Goal: Task Accomplishment & Management: Manage account settings

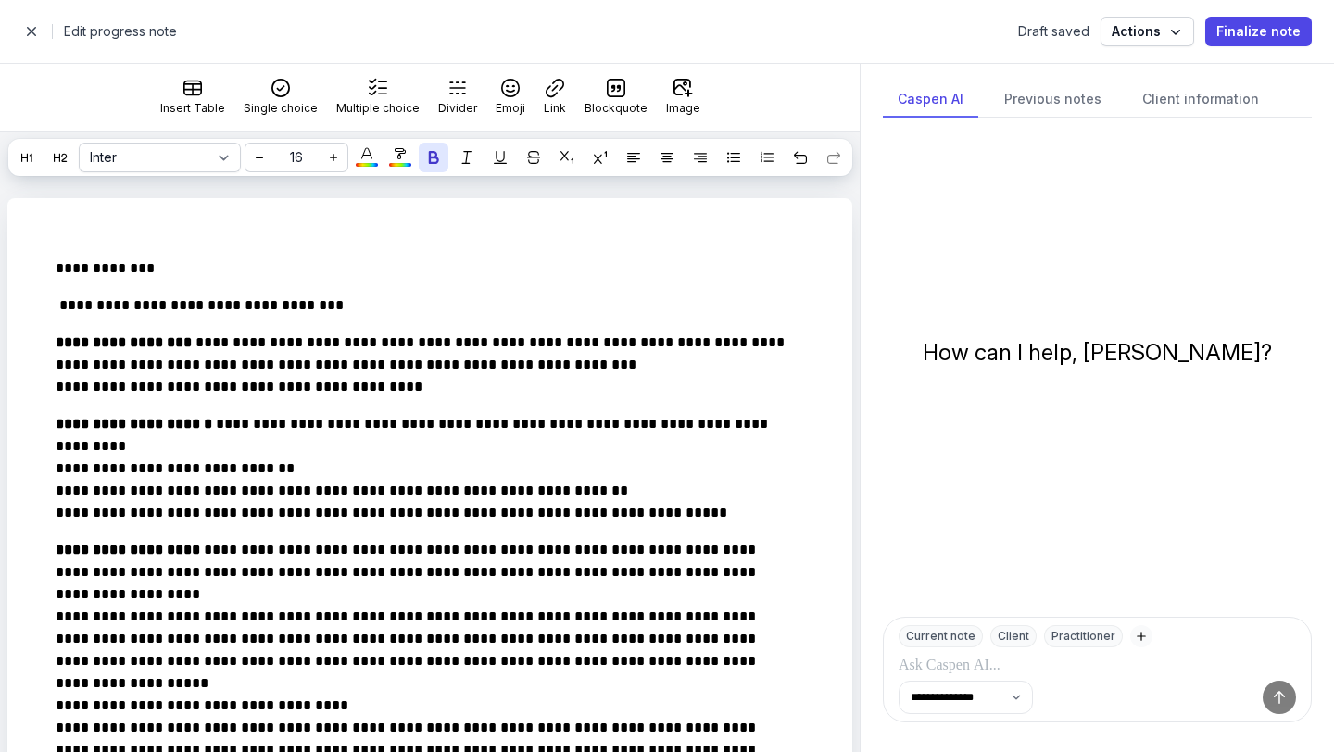
select select
select select "***"
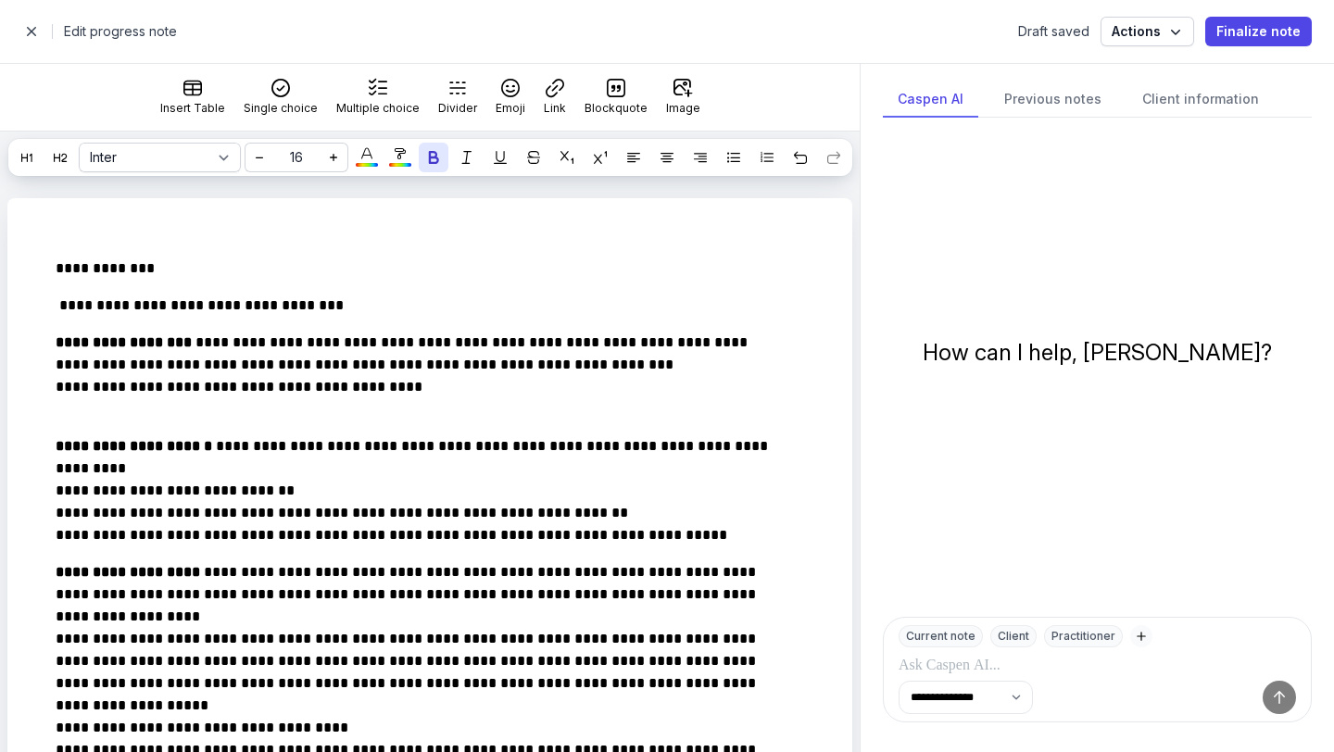
scroll to position [1581, 0]
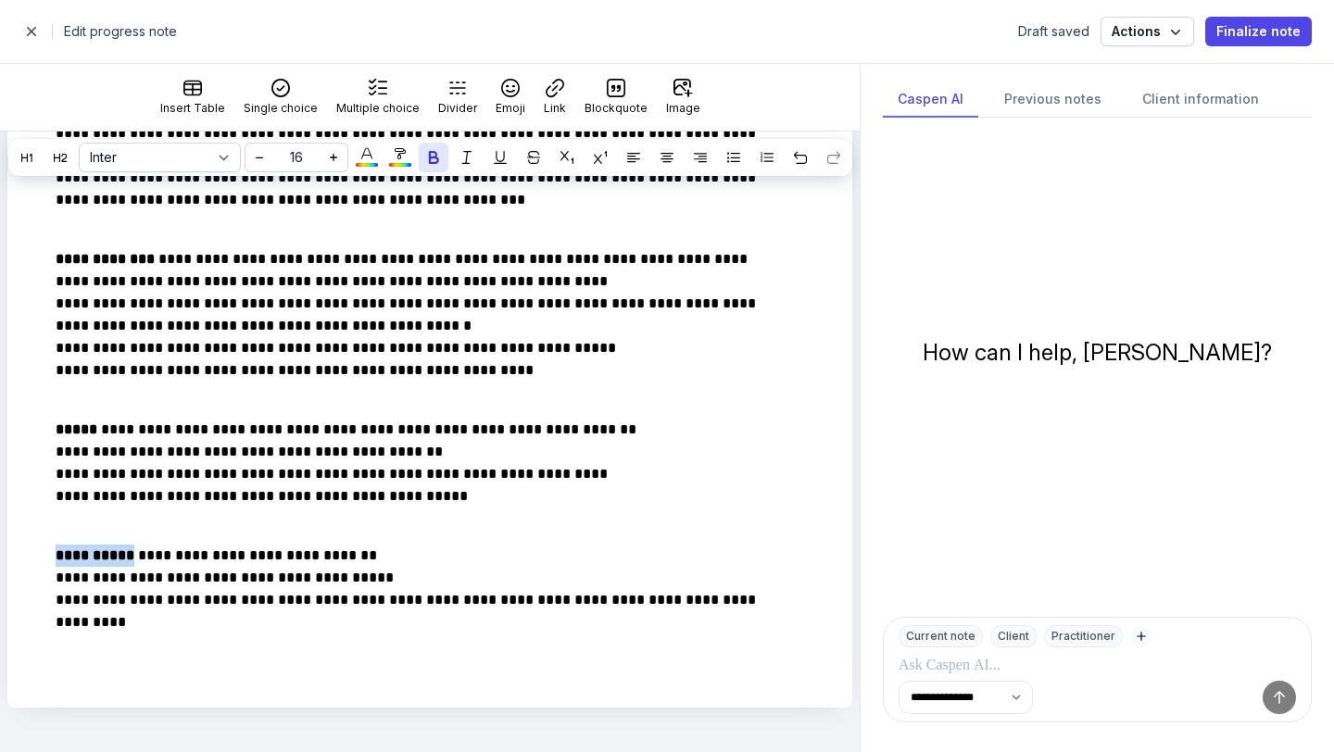
click at [32, 32] on span "button" at bounding box center [31, 31] width 37 height 37
select select "week"
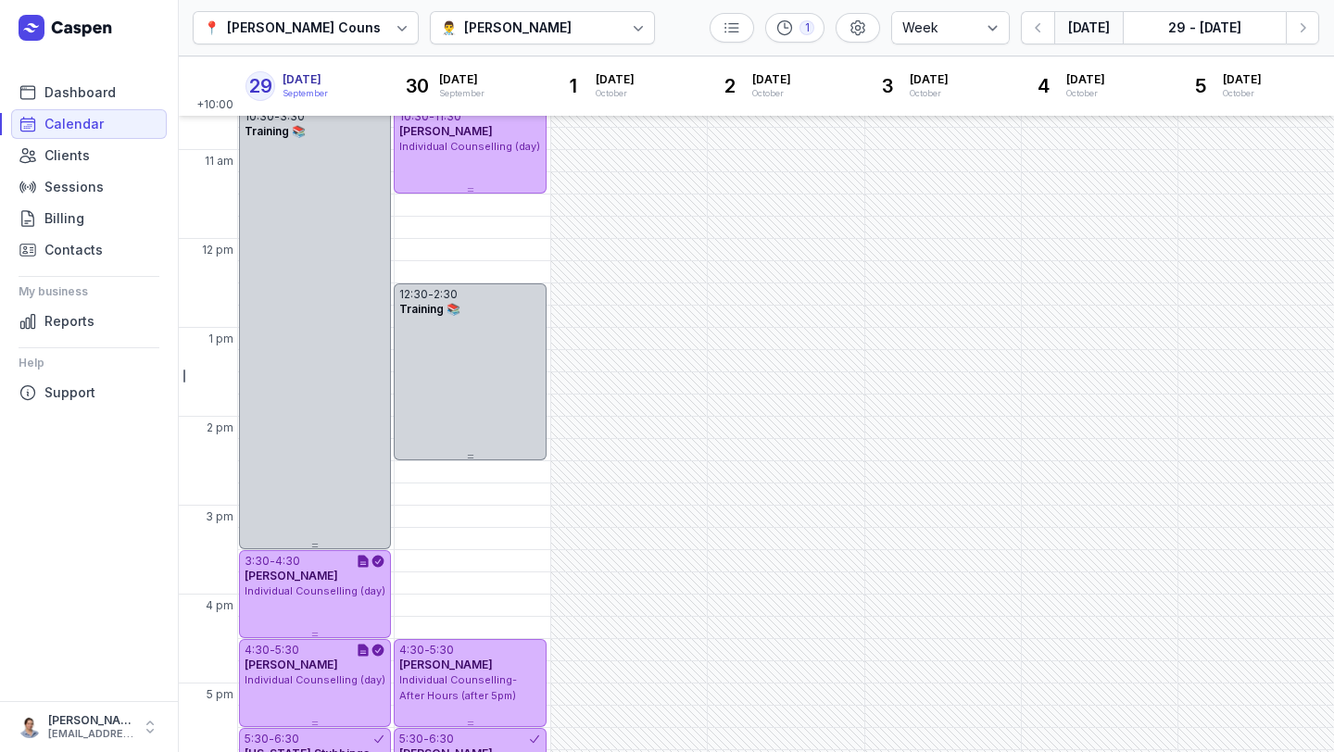
scroll to position [431, 0]
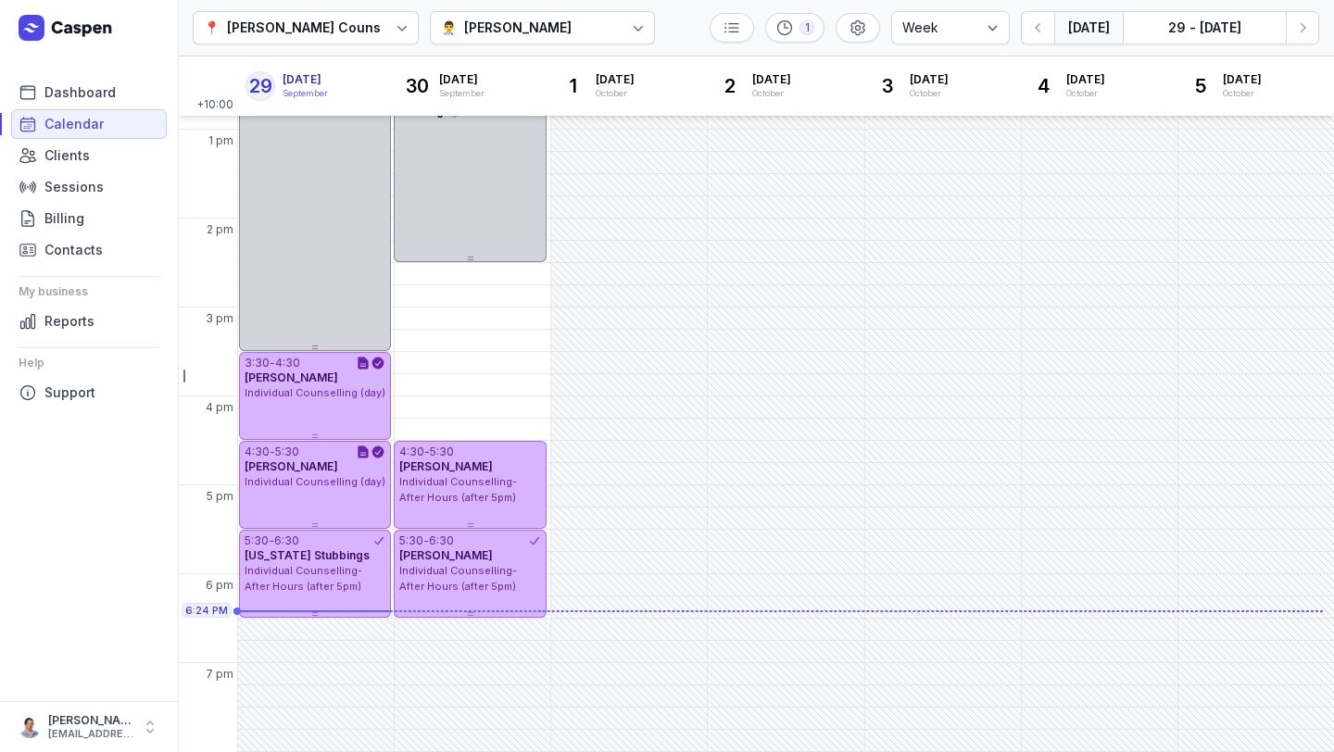
click at [393, 29] on icon at bounding box center [402, 28] width 19 height 19
click at [488, 28] on div "[PERSON_NAME]" at bounding box center [517, 28] width 107 height 22
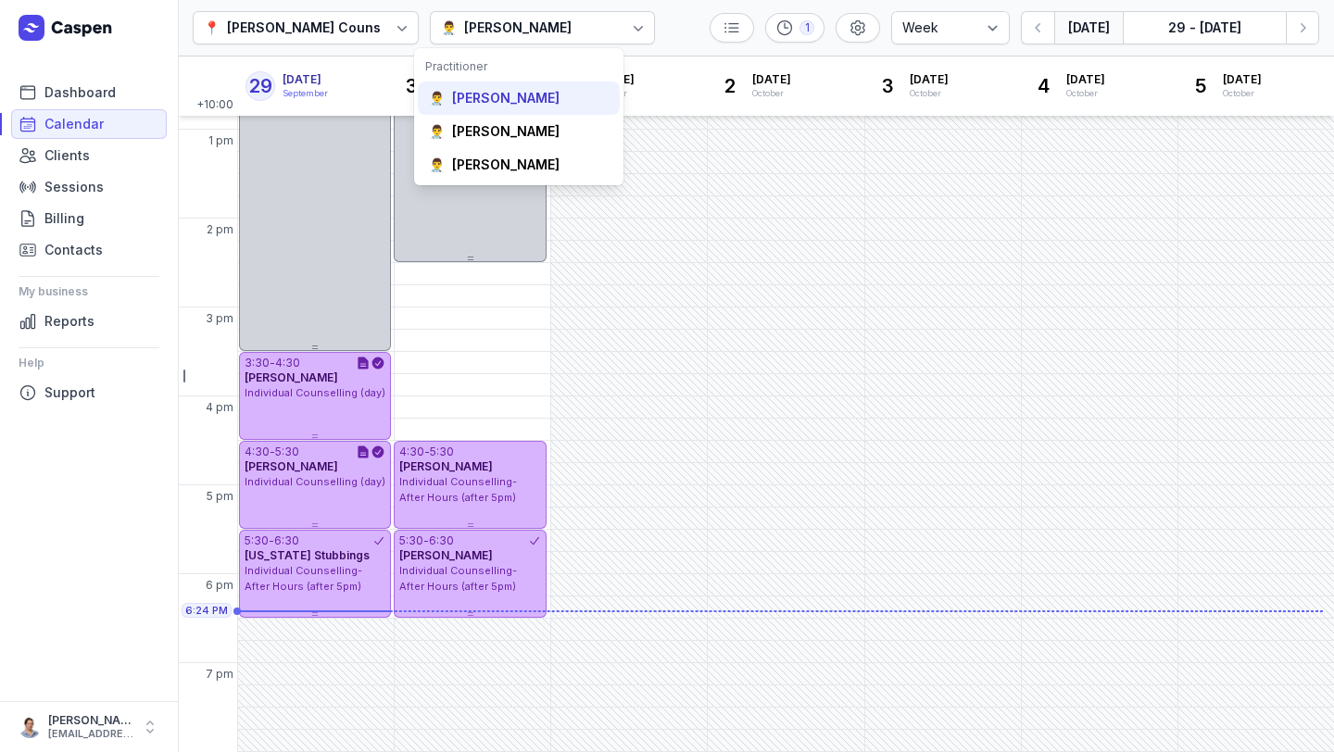
click at [506, 95] on div "[PERSON_NAME]" at bounding box center [505, 98] width 107 height 19
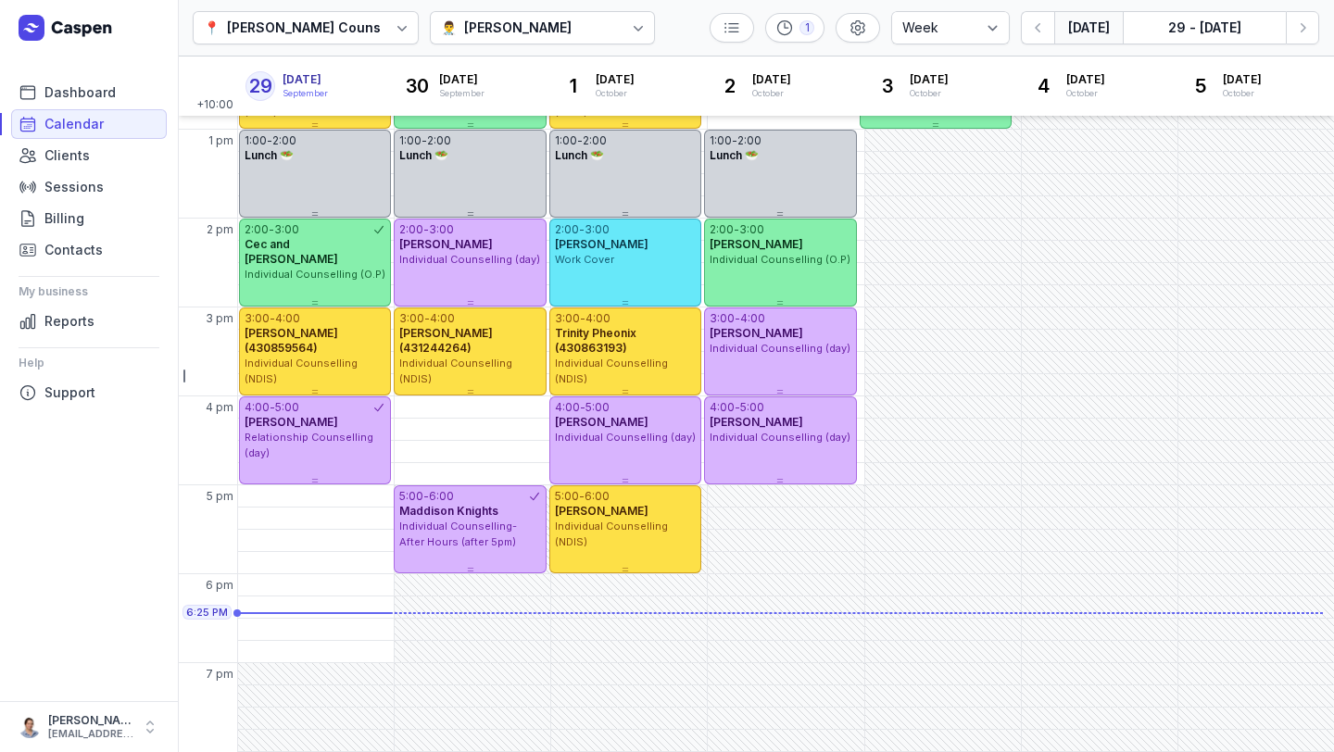
click at [581, 14] on div "👨‍⚕️ [PERSON_NAME]" at bounding box center [543, 27] width 226 height 33
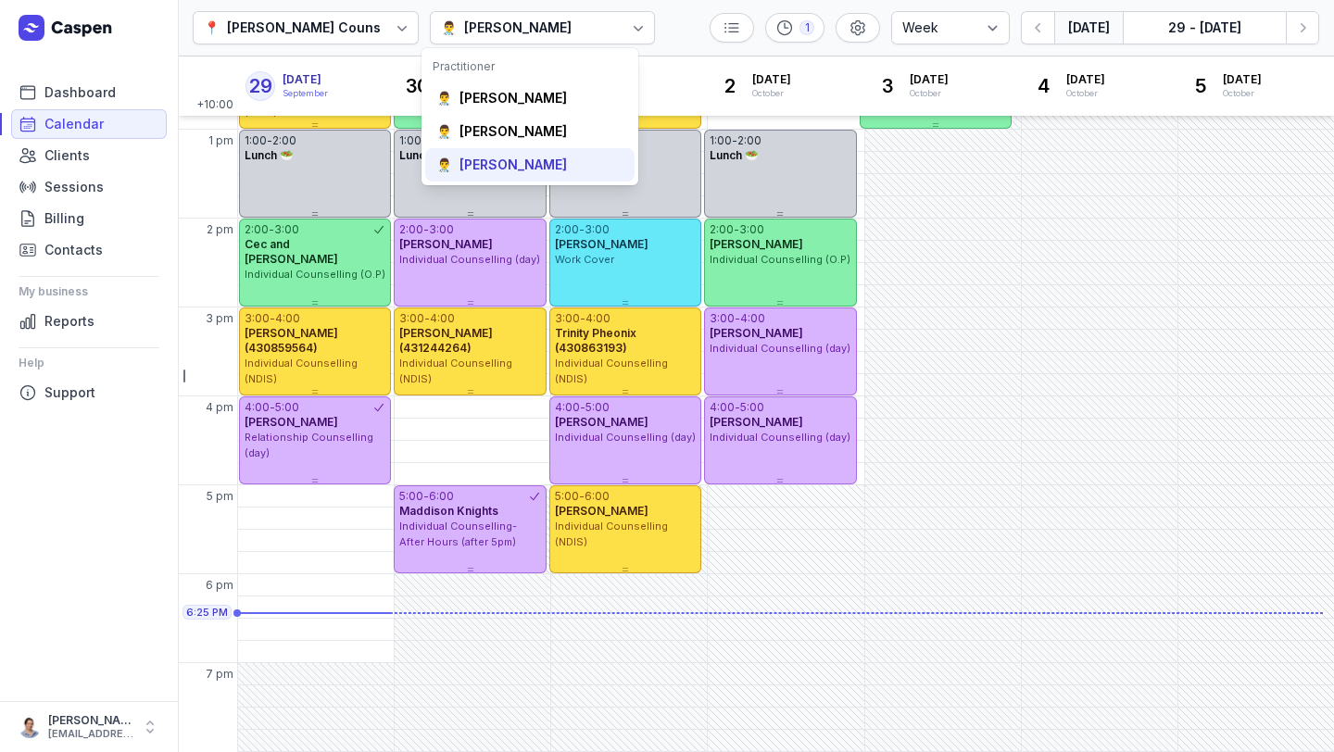
click at [526, 161] on div "[PERSON_NAME]" at bounding box center [513, 165] width 107 height 19
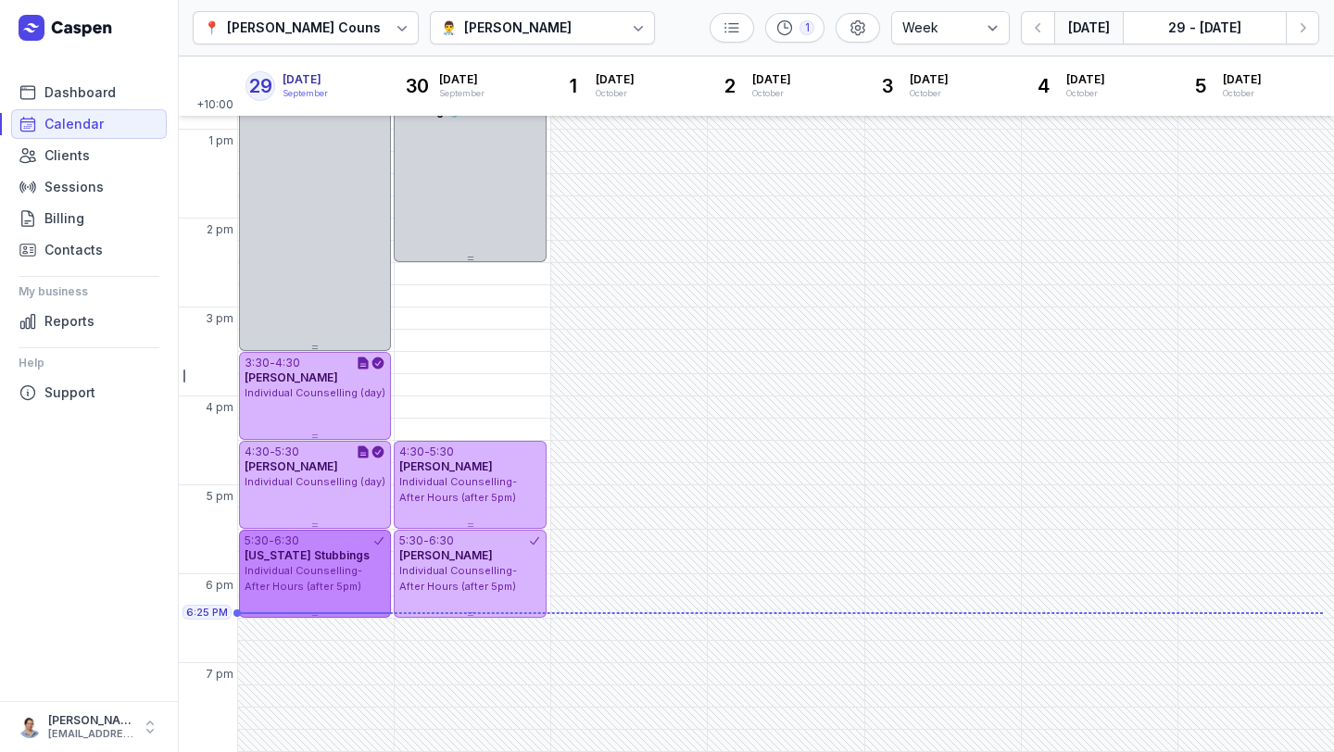
click at [334, 574] on span "Individual Counselling- After Hours (after 5pm)" at bounding box center [304, 578] width 118 height 29
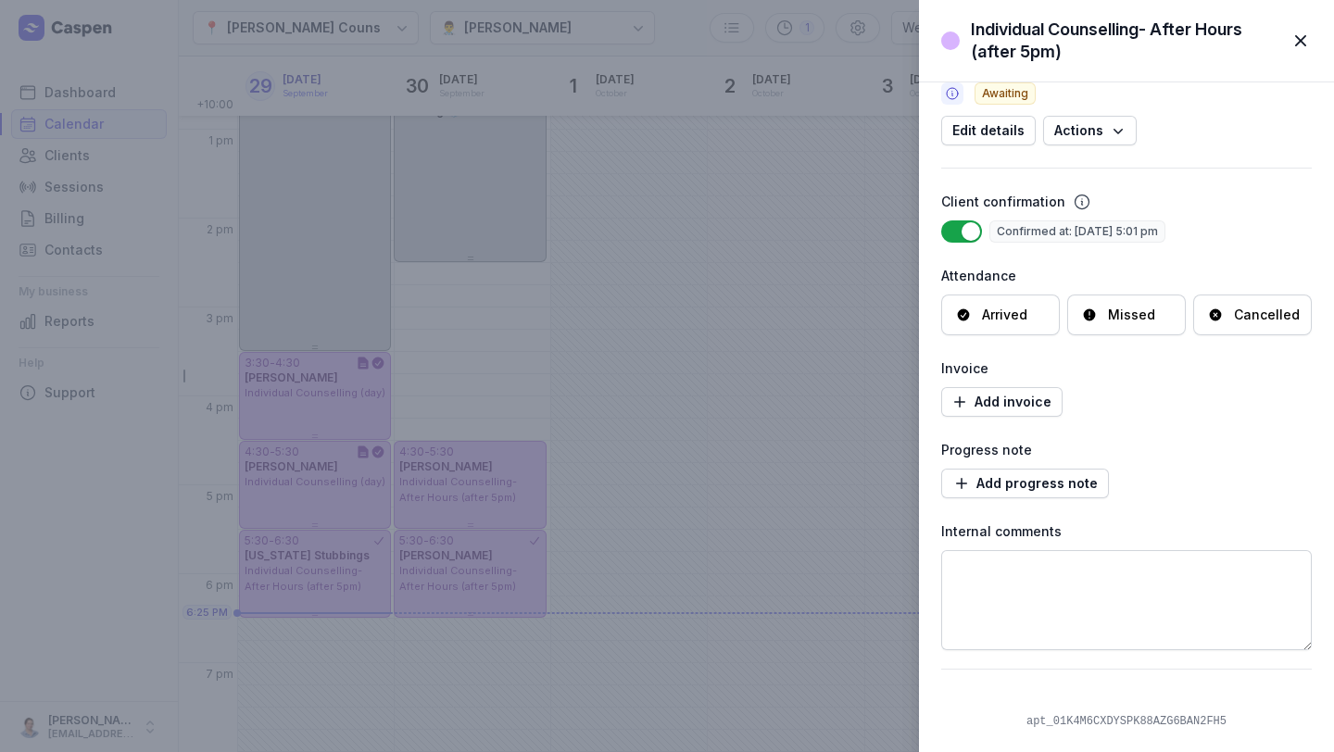
scroll to position [170, 0]
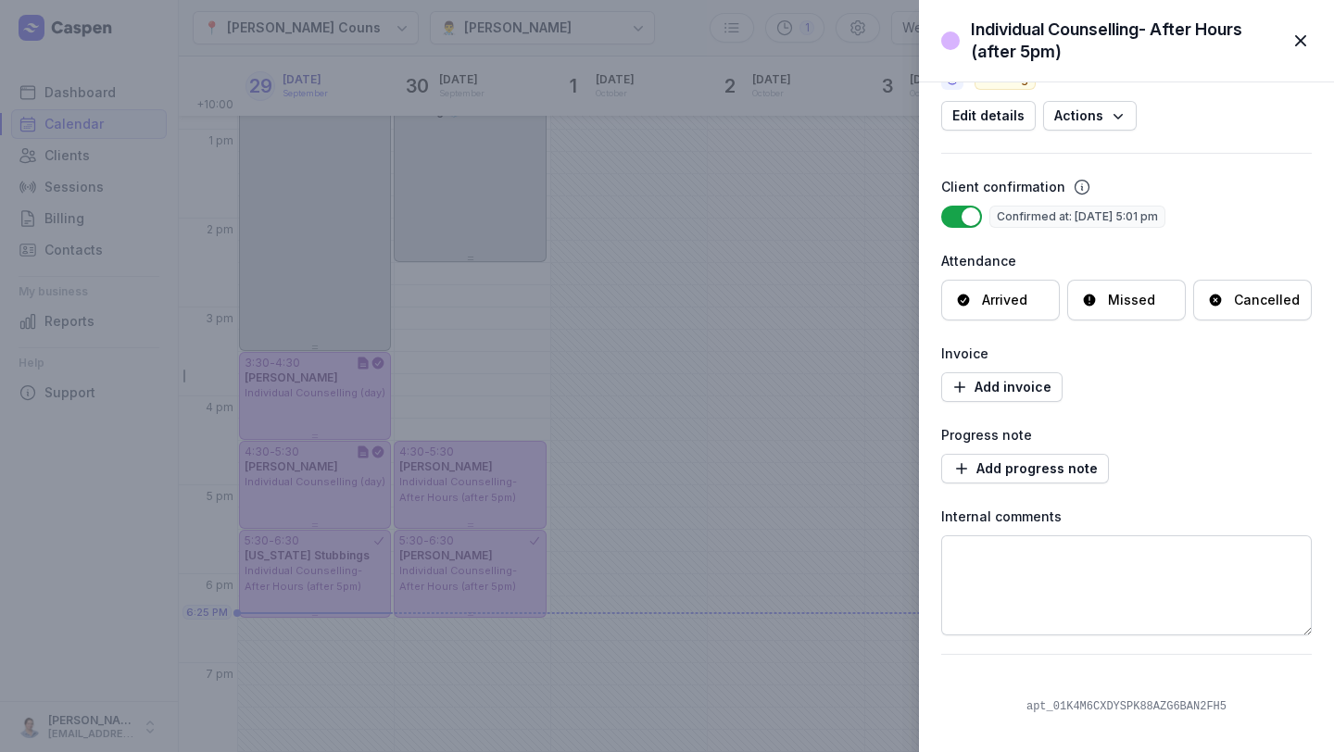
click at [996, 297] on div "Arrived" at bounding box center [1004, 300] width 45 height 19
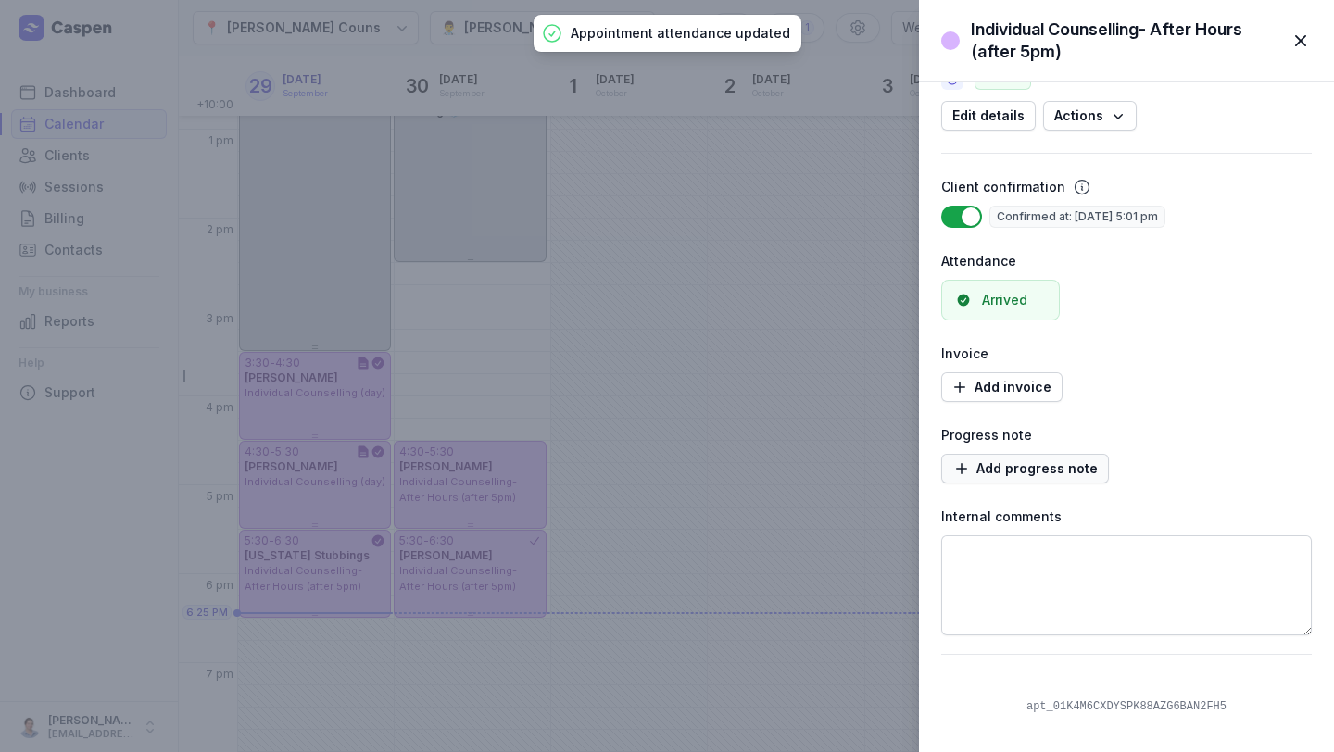
click at [1018, 474] on span "Add progress note" at bounding box center [1025, 469] width 145 height 22
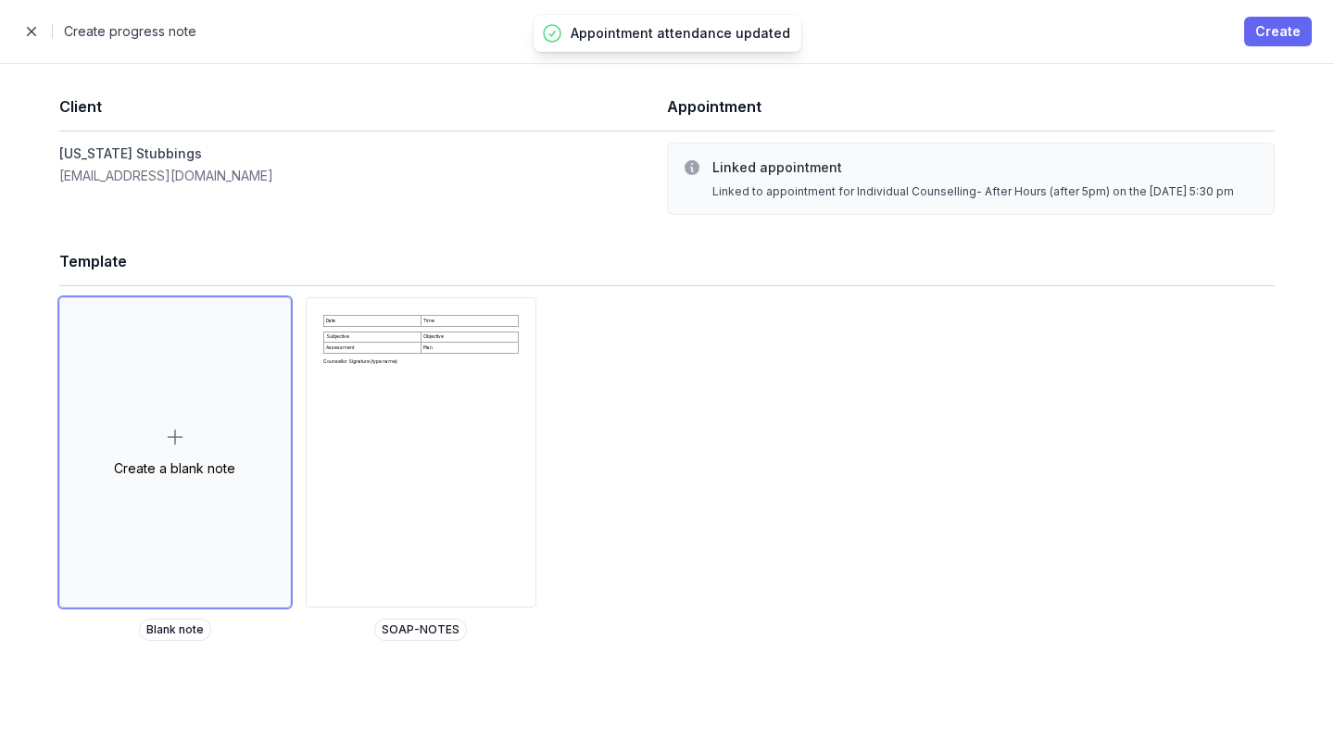
click at [1283, 26] on span "Create" at bounding box center [1278, 31] width 45 height 22
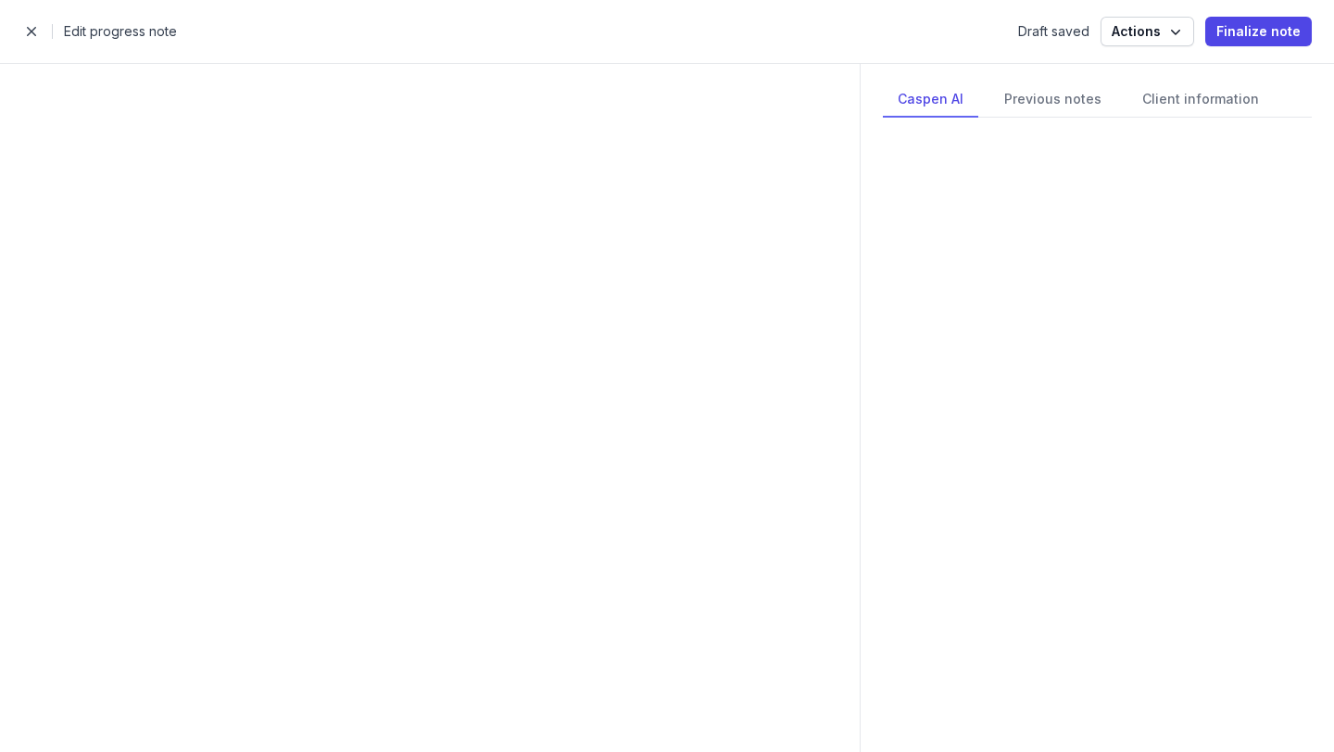
select select
select select "***"
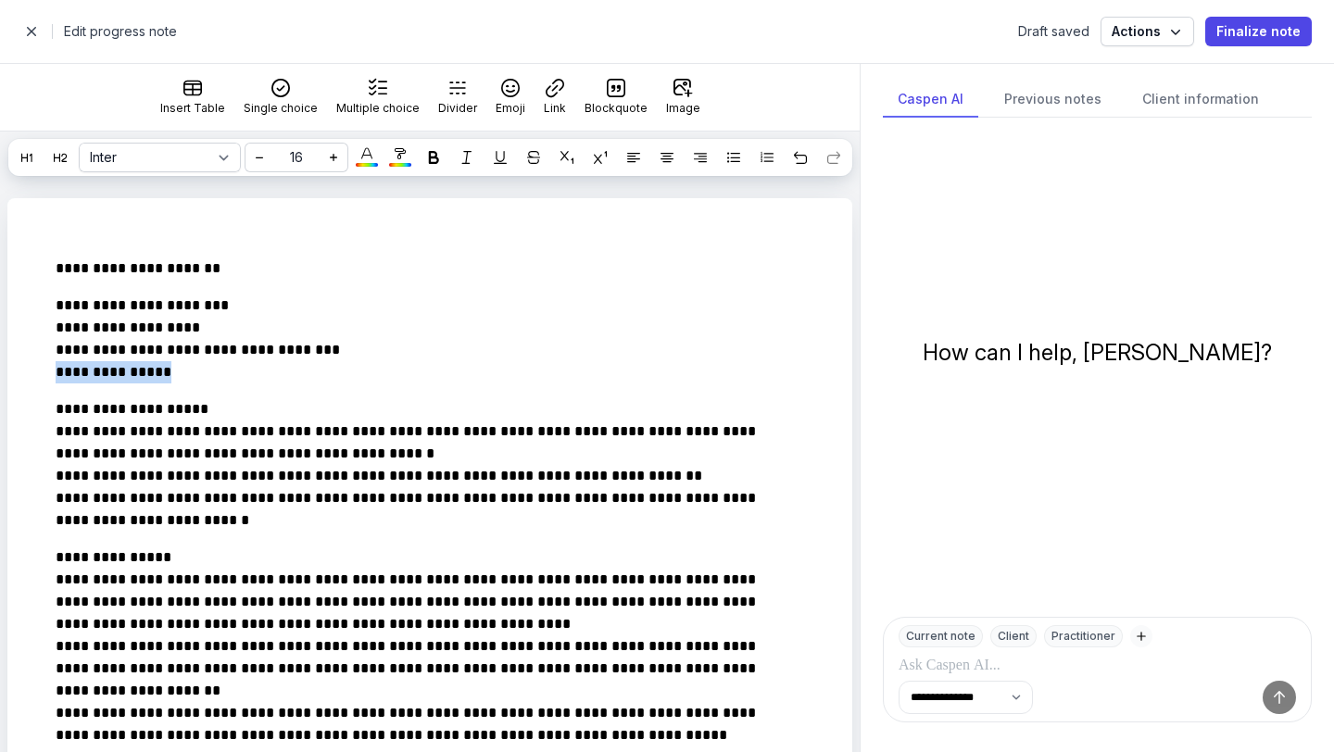
drag, startPoint x: 195, startPoint y: 407, endPoint x: 0, endPoint y: 404, distance: 194.6
drag, startPoint x: 235, startPoint y: 436, endPoint x: 1, endPoint y: 425, distance: 234.7
click at [436, 158] on icon at bounding box center [433, 157] width 13 height 13
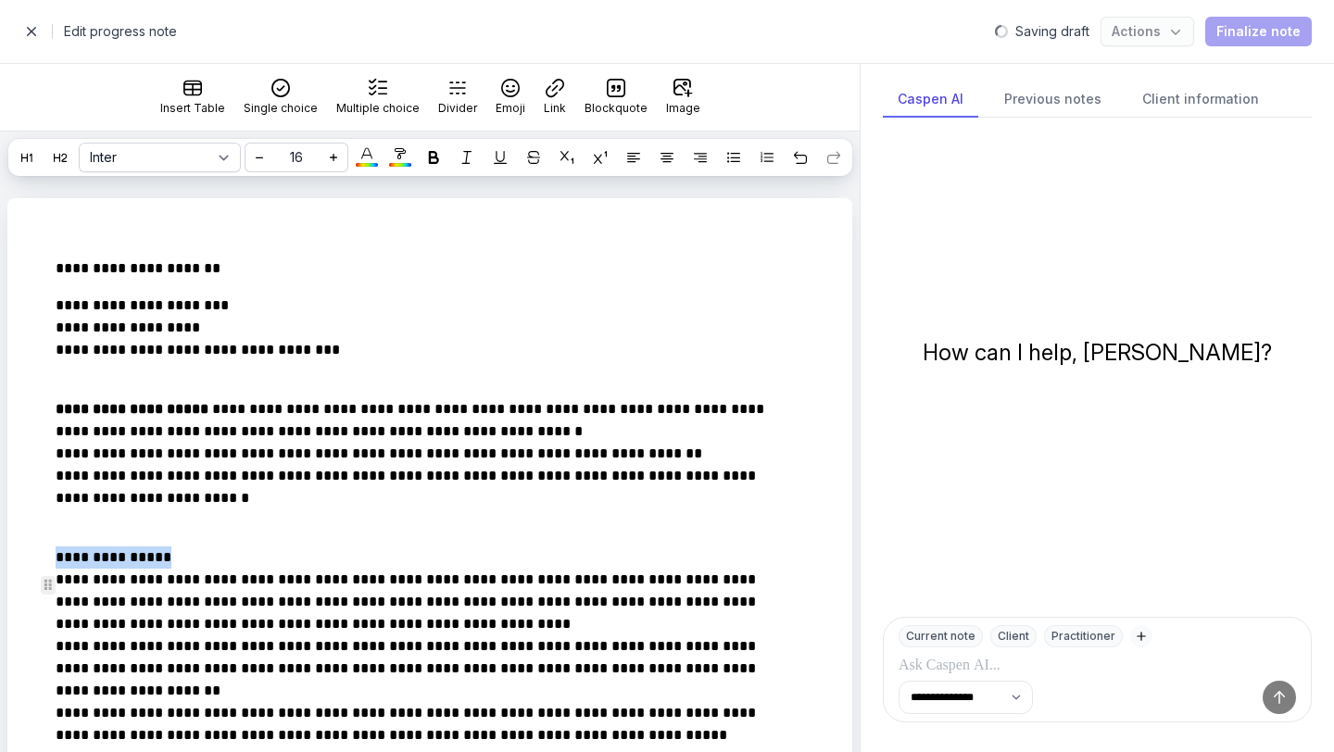
drag, startPoint x: 172, startPoint y: 581, endPoint x: 5, endPoint y: 581, distance: 167.7
click at [435, 160] on icon at bounding box center [433, 157] width 13 height 13
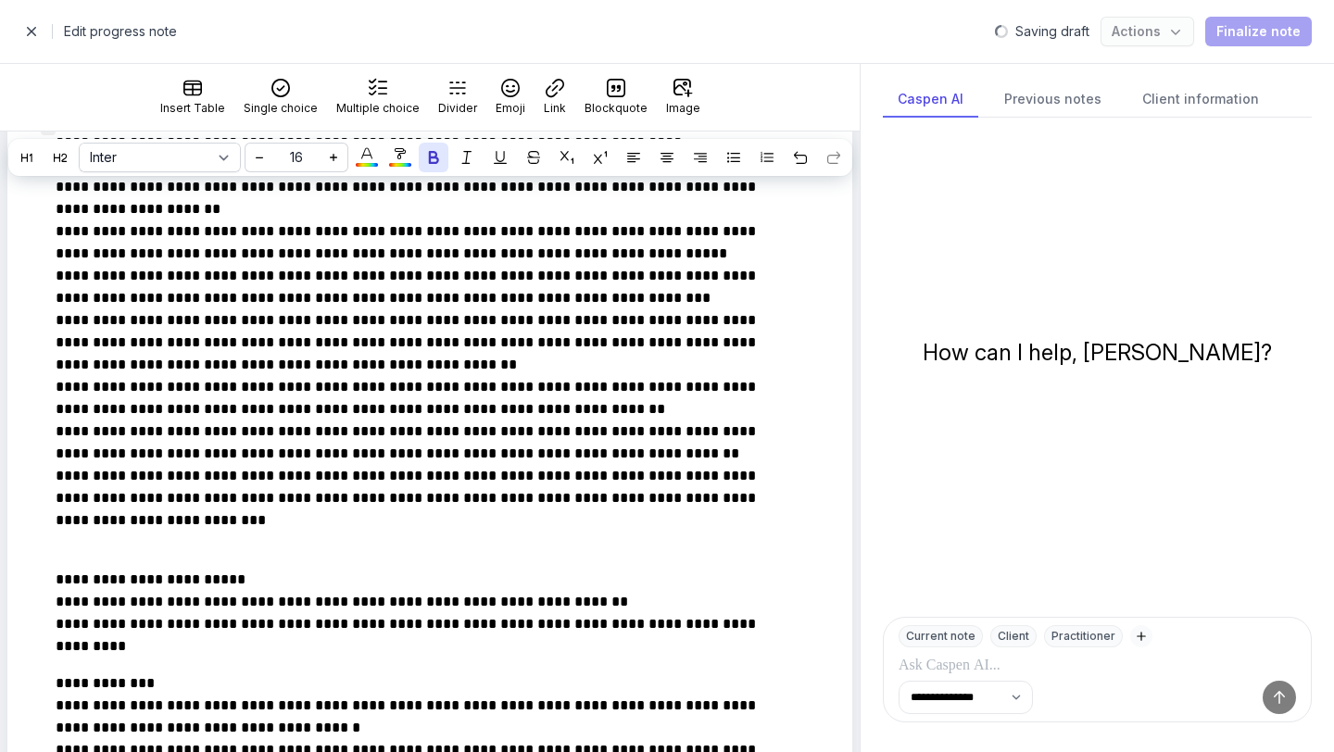
scroll to position [471, 0]
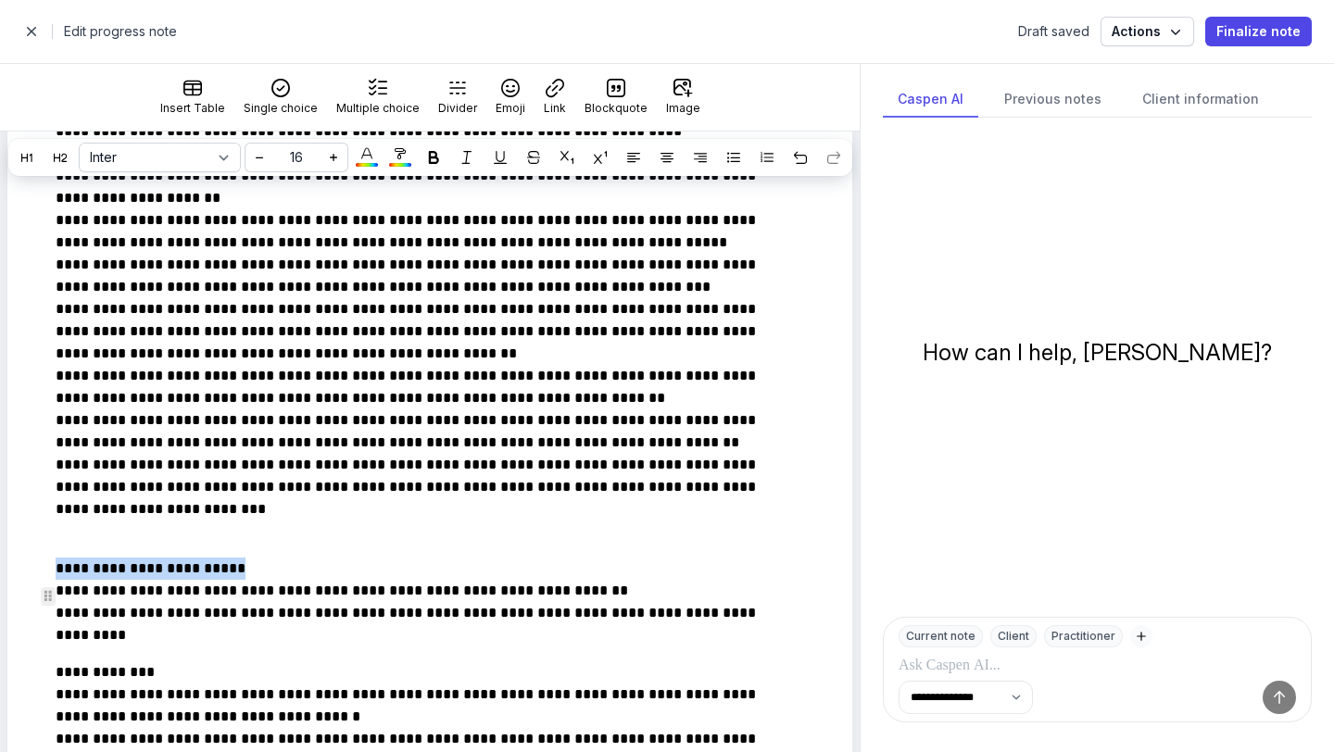
drag, startPoint x: 241, startPoint y: 596, endPoint x: 1, endPoint y: 587, distance: 240.1
click at [1, 587] on div "**********" at bounding box center [430, 436] width 860 height 1416
click at [427, 153] on icon at bounding box center [433, 157] width 13 height 13
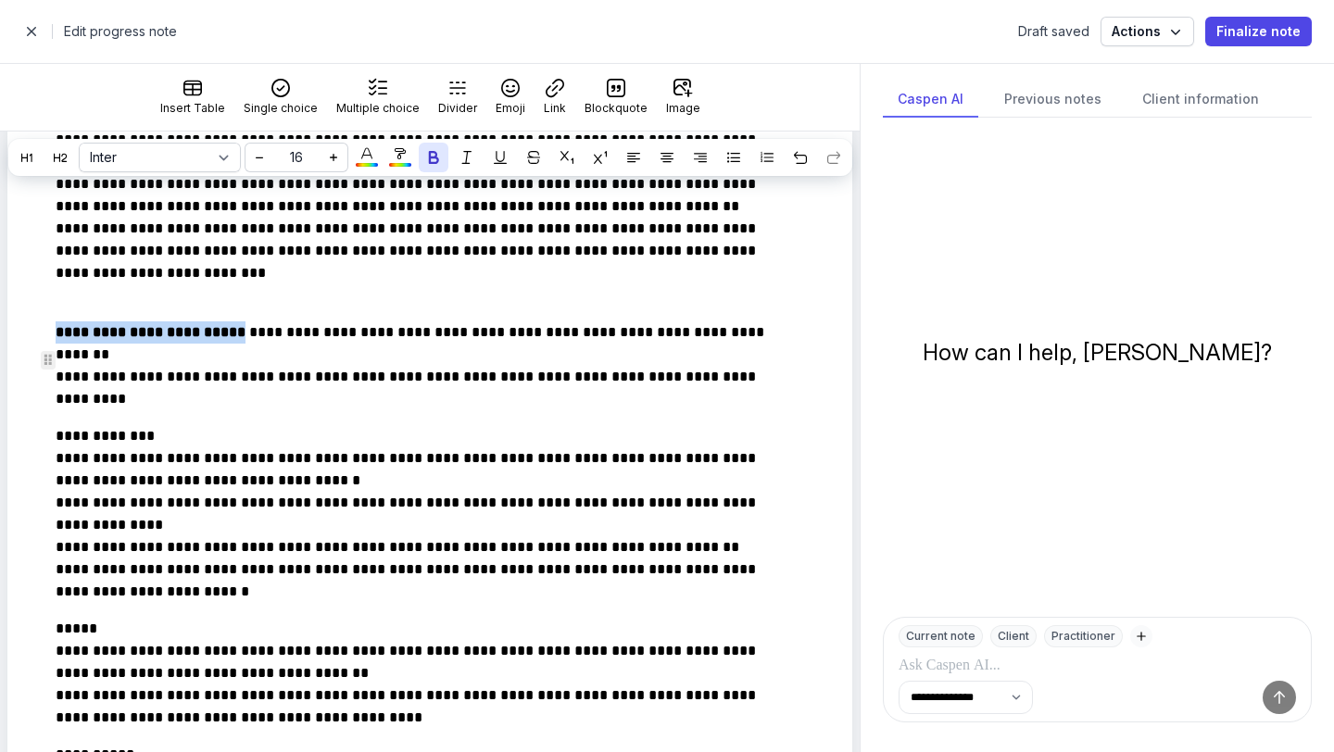
scroll to position [746, 0]
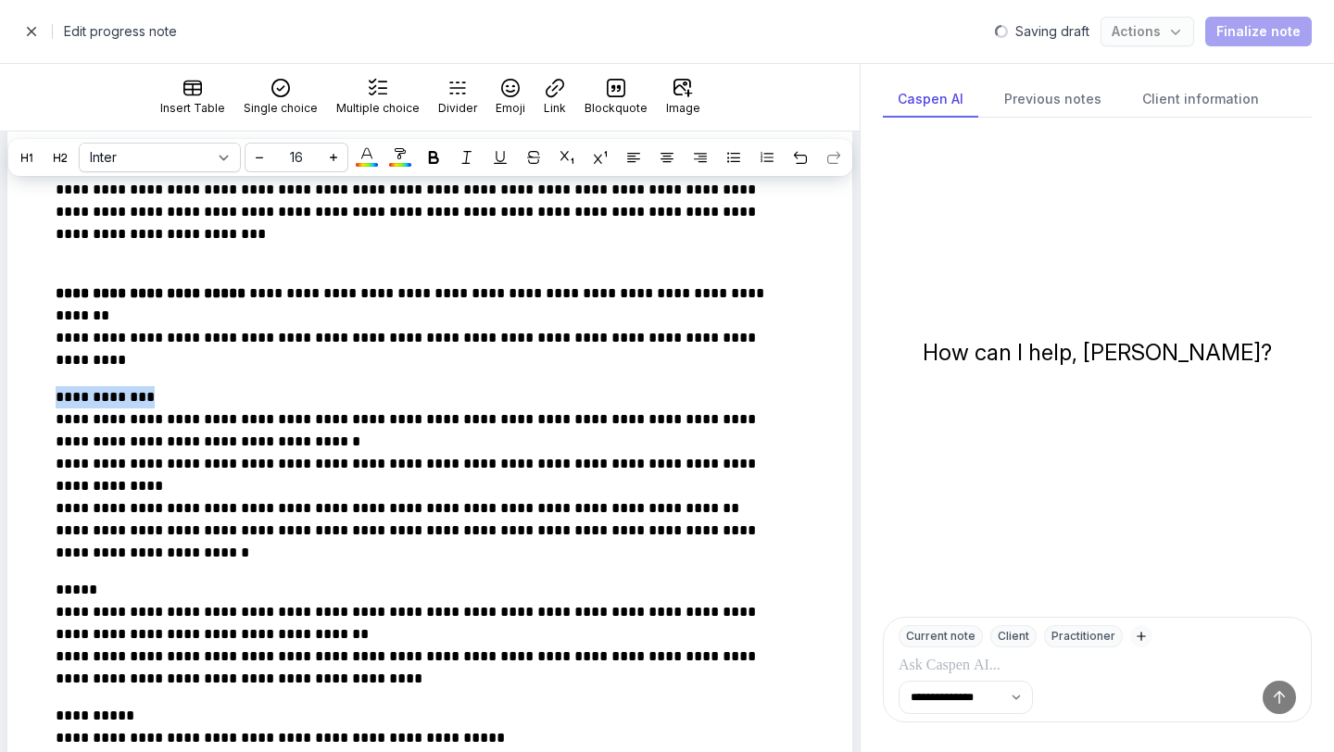
drag, startPoint x: 147, startPoint y: 433, endPoint x: 0, endPoint y: 429, distance: 147.4
click at [0, 429] on div "**********" at bounding box center [430, 160] width 860 height 1416
click at [438, 157] on icon at bounding box center [433, 157] width 13 height 13
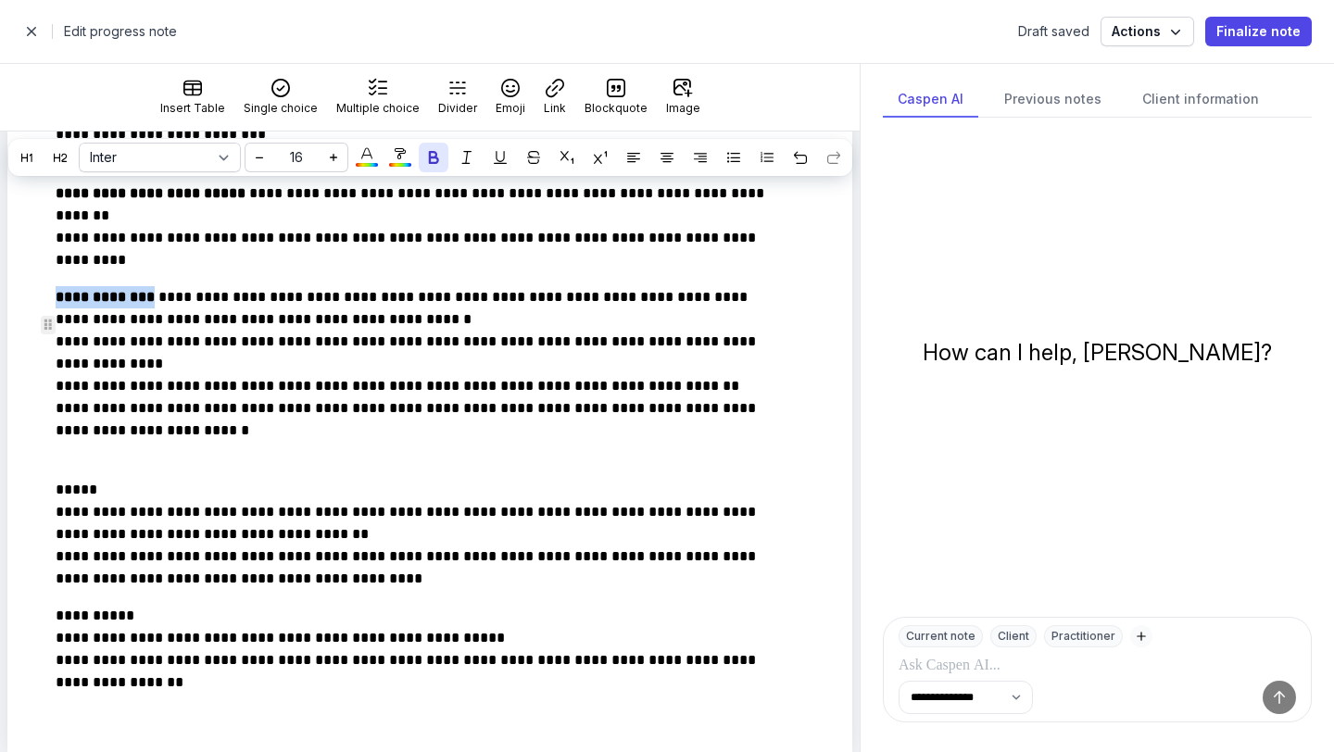
scroll to position [867, 0]
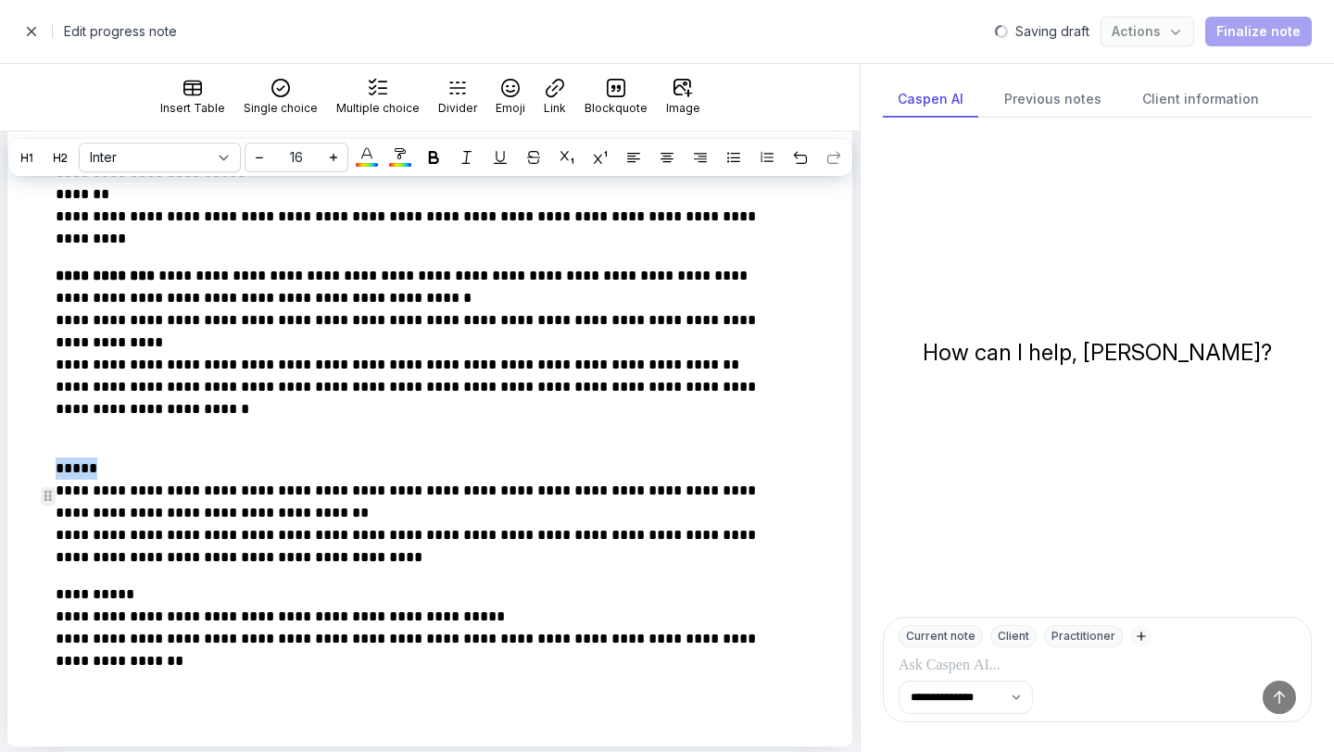
drag, startPoint x: 118, startPoint y: 502, endPoint x: 0, endPoint y: 502, distance: 117.7
click at [0, 502] on div "**********" at bounding box center [430, 39] width 860 height 1416
click at [436, 169] on button at bounding box center [434, 158] width 30 height 30
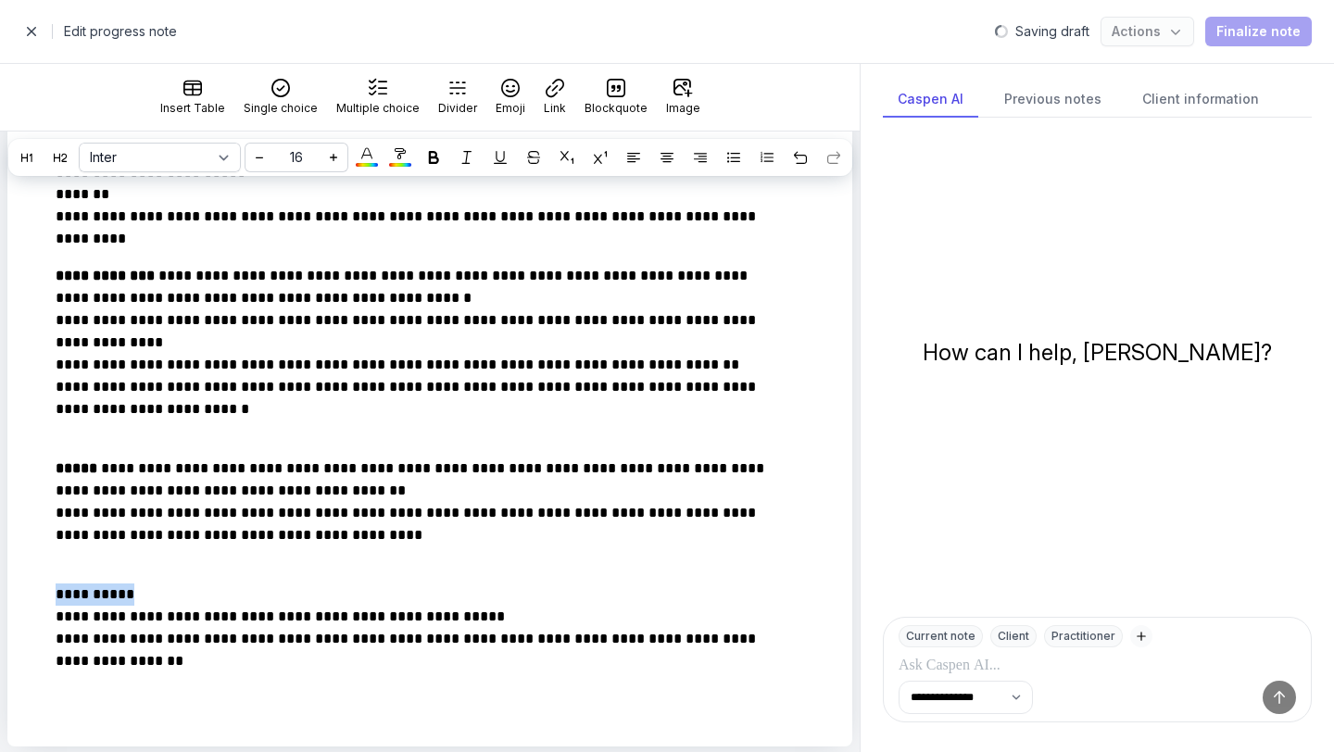
drag, startPoint x: 148, startPoint y: 622, endPoint x: 4, endPoint y: 619, distance: 144.6
click at [4, 619] on div "**********" at bounding box center [430, 39] width 860 height 1416
click at [431, 159] on icon at bounding box center [433, 157] width 13 height 13
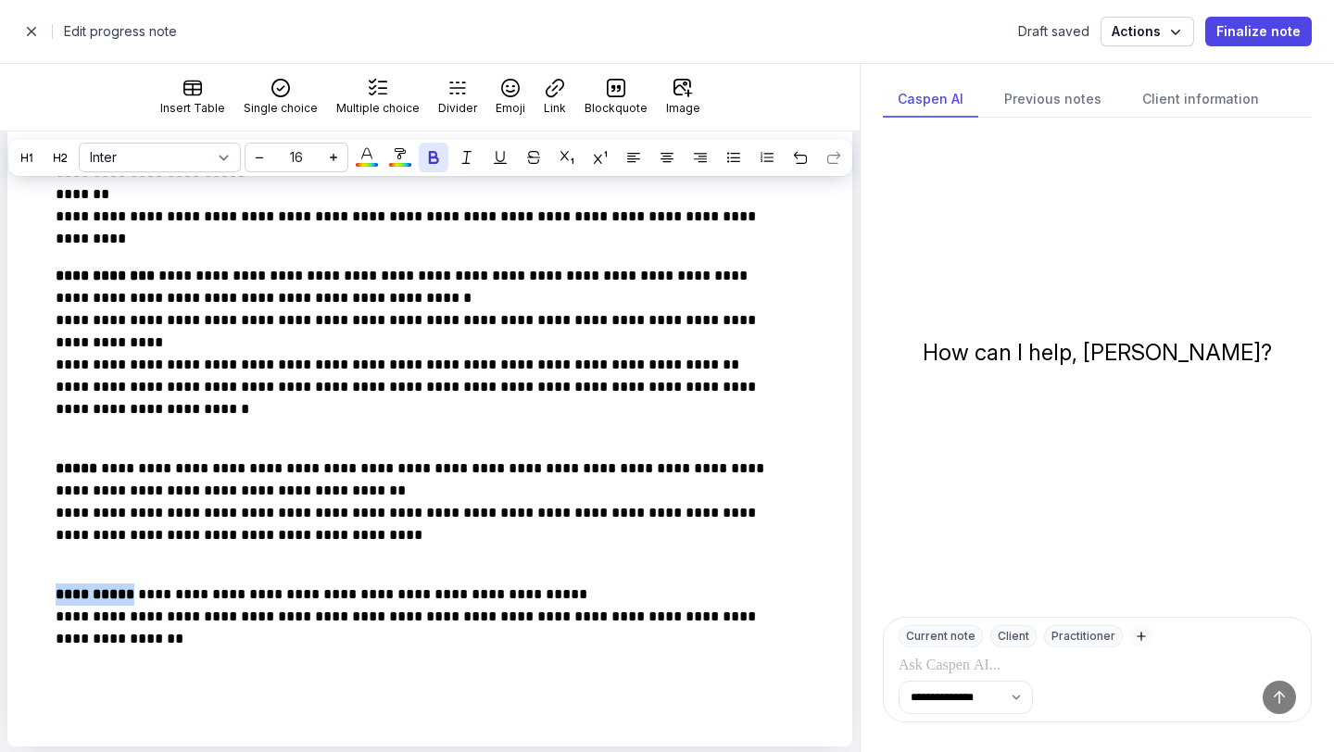
click at [28, 31] on span "button" at bounding box center [31, 31] width 37 height 37
select select "week"
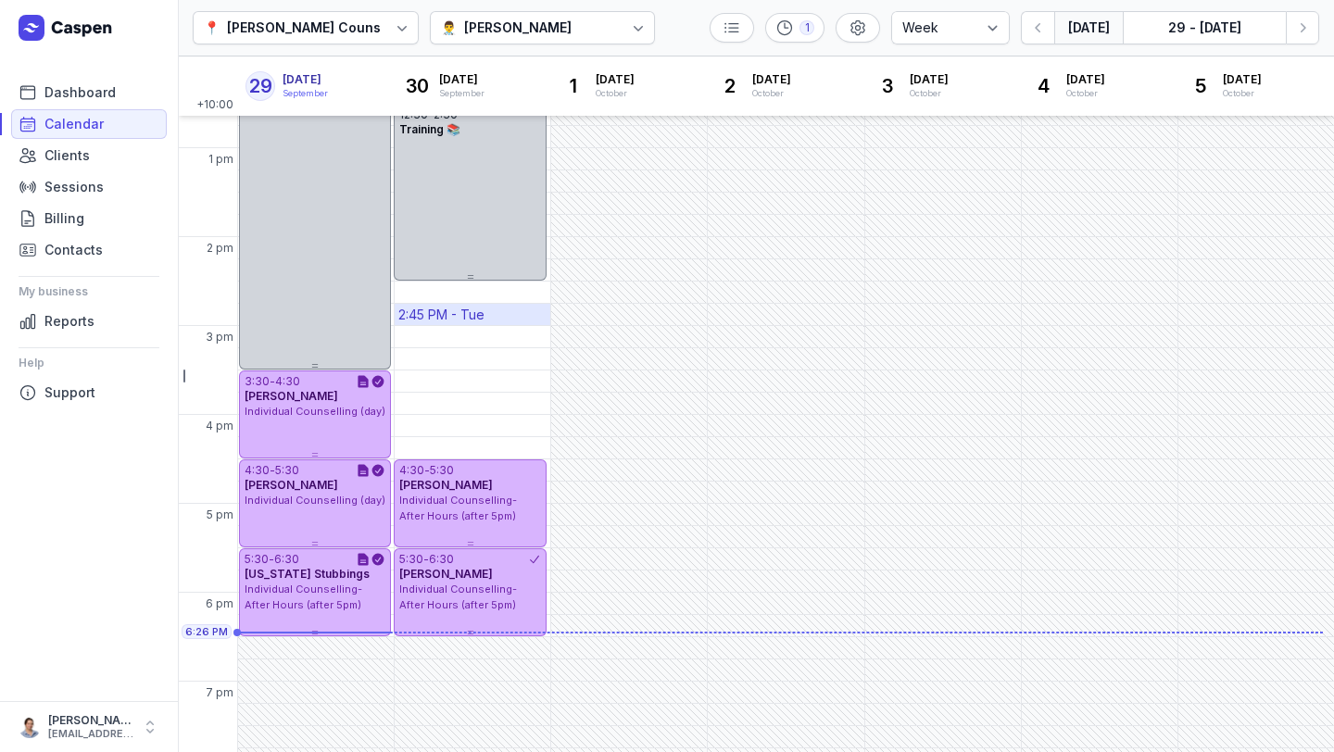
scroll to position [431, 0]
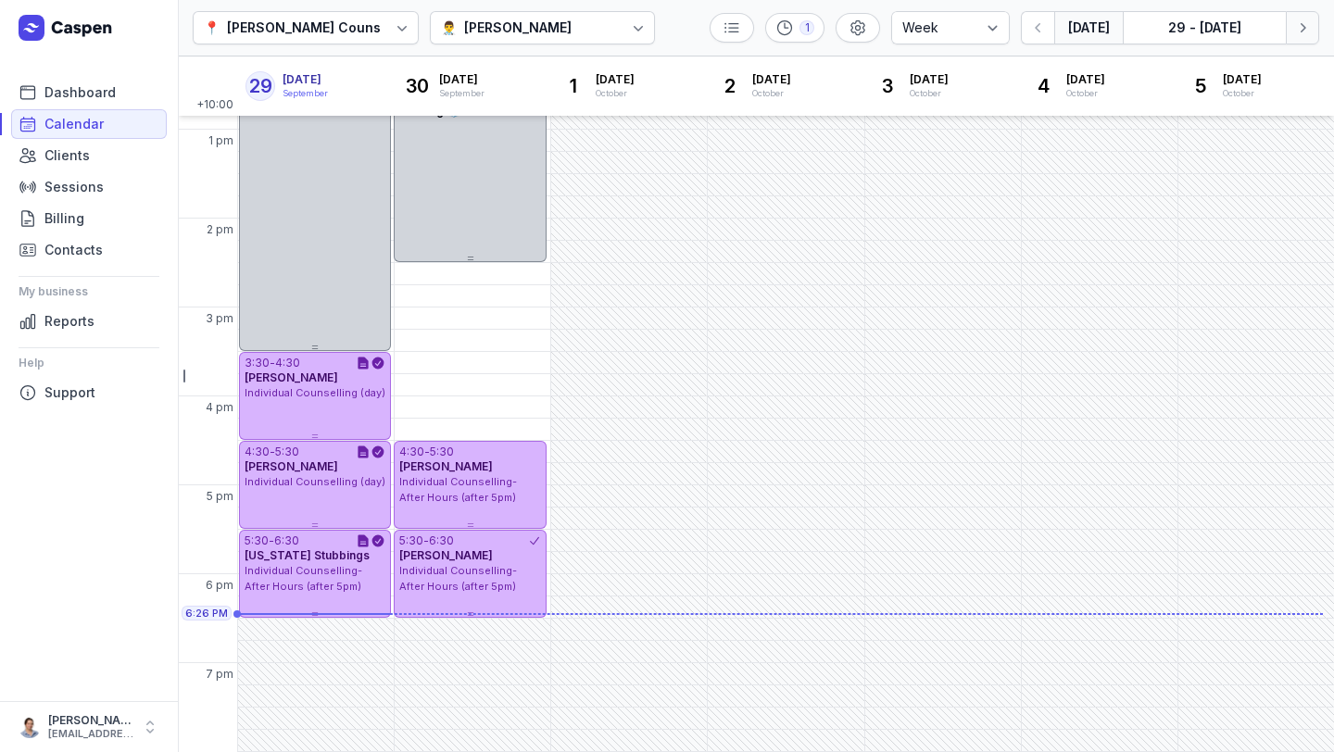
click at [1304, 24] on icon "button" at bounding box center [1303, 28] width 19 height 19
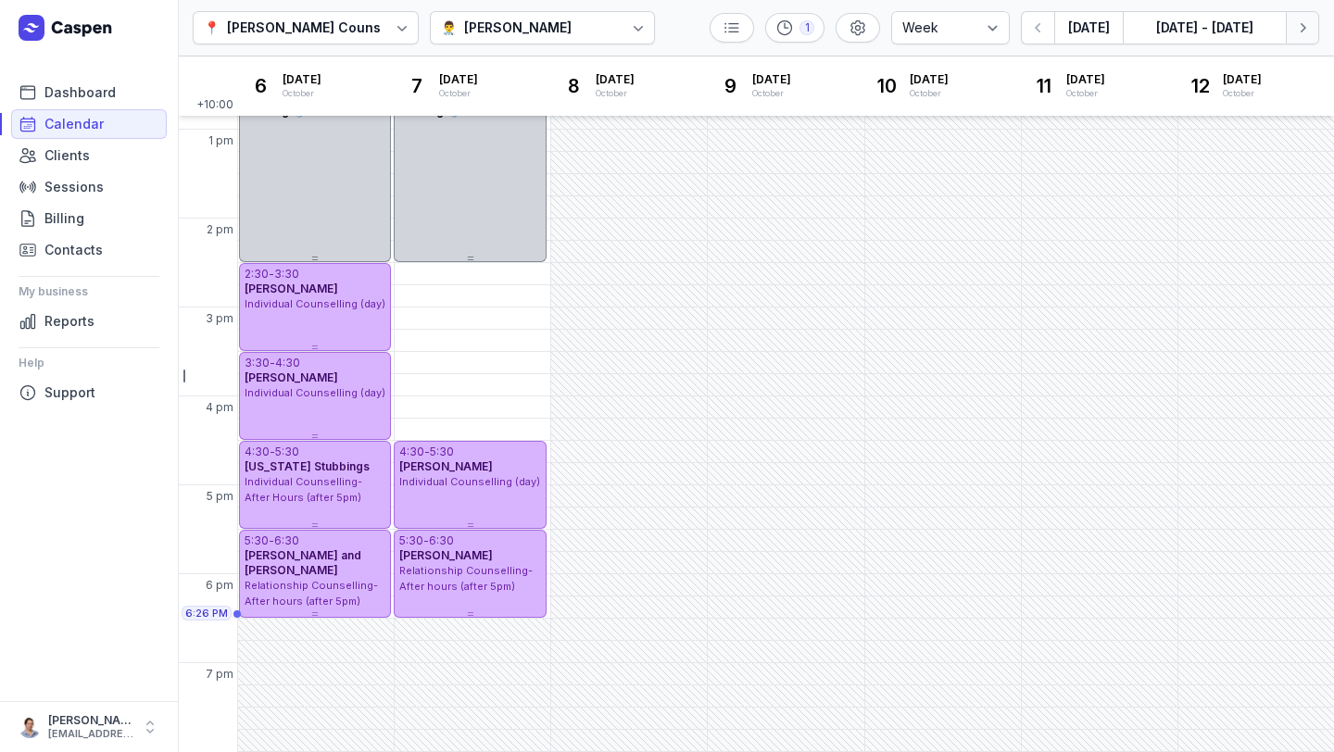
click at [1306, 37] on button "Next week" at bounding box center [1302, 27] width 33 height 33
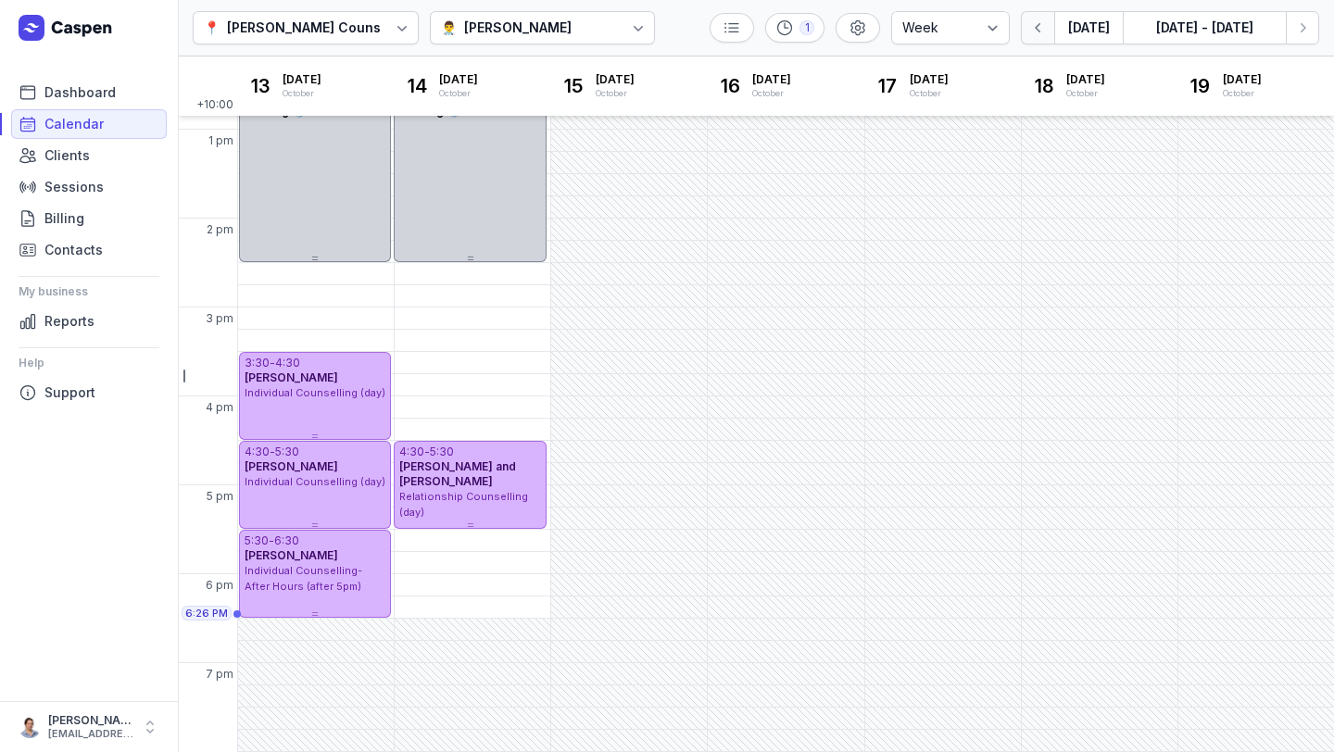
click at [1046, 31] on icon "button" at bounding box center [1038, 28] width 19 height 19
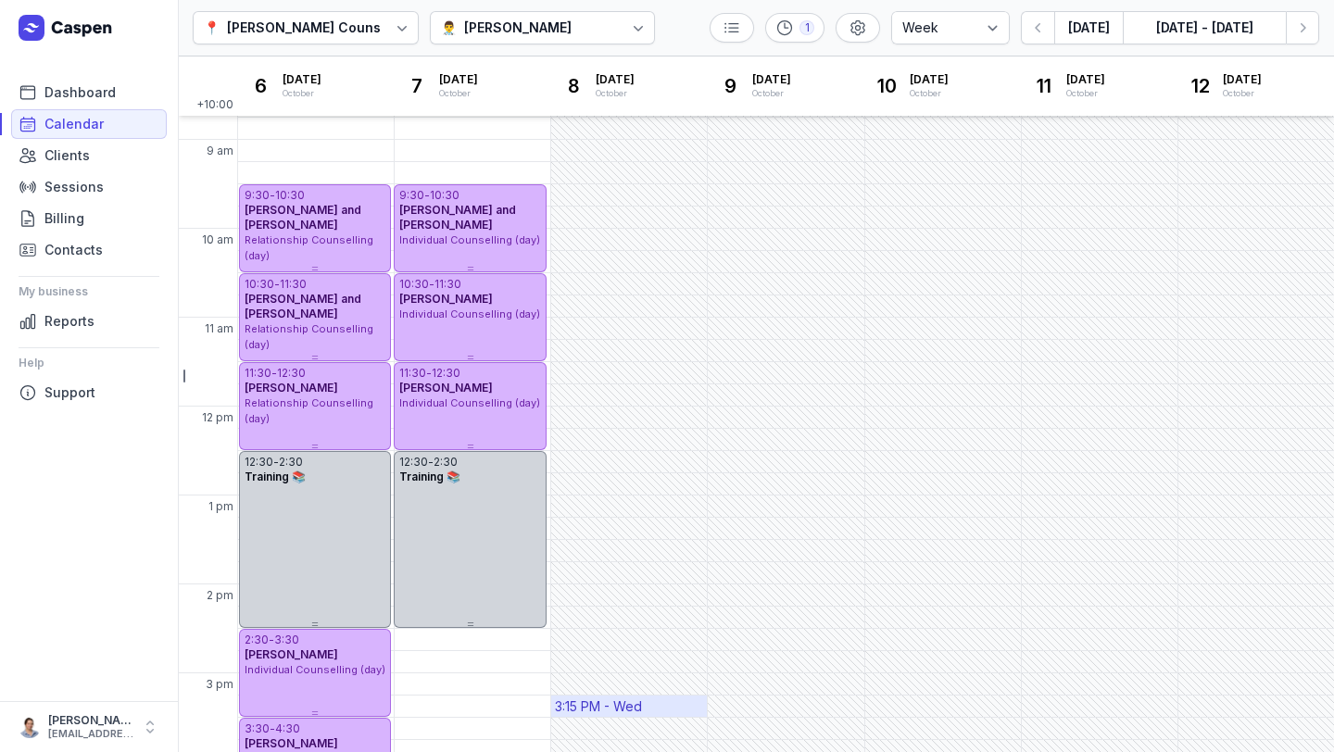
scroll to position [48, 0]
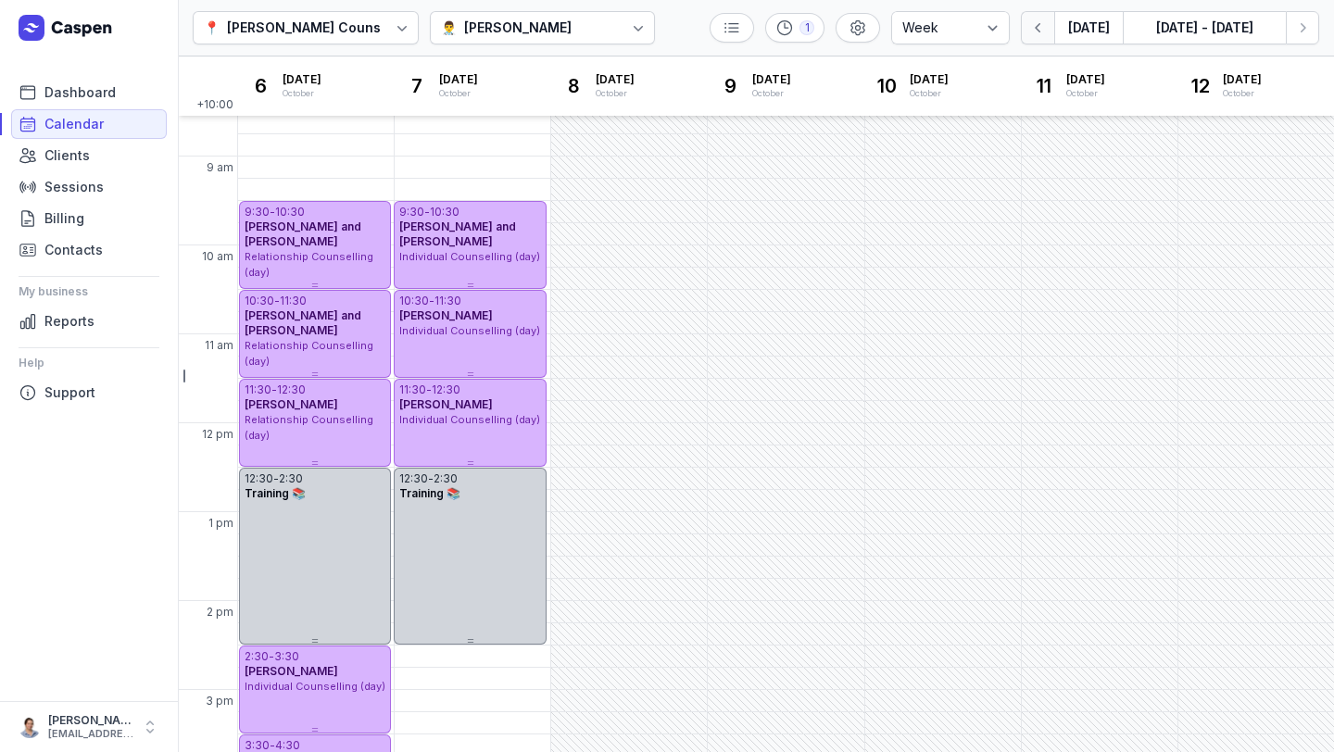
click at [1051, 25] on button "button" at bounding box center [1037, 27] width 33 height 33
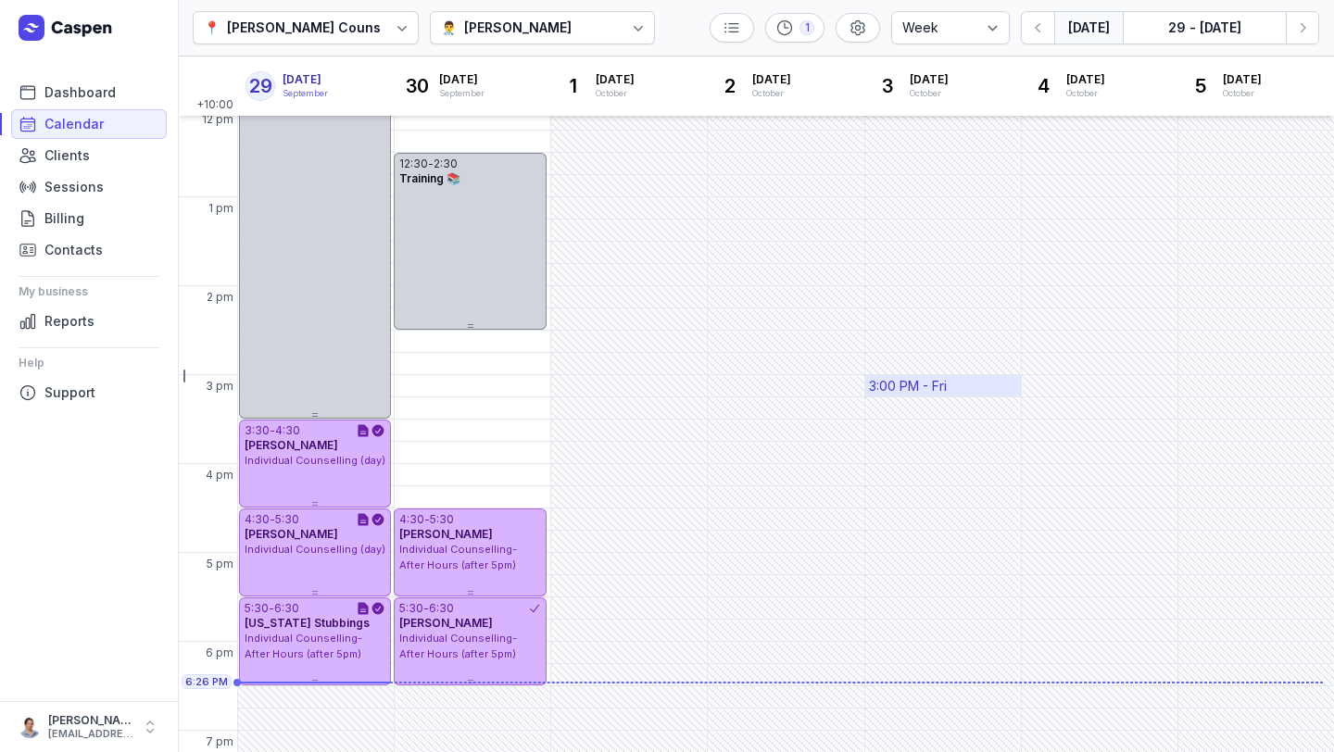
scroll to position [361, 0]
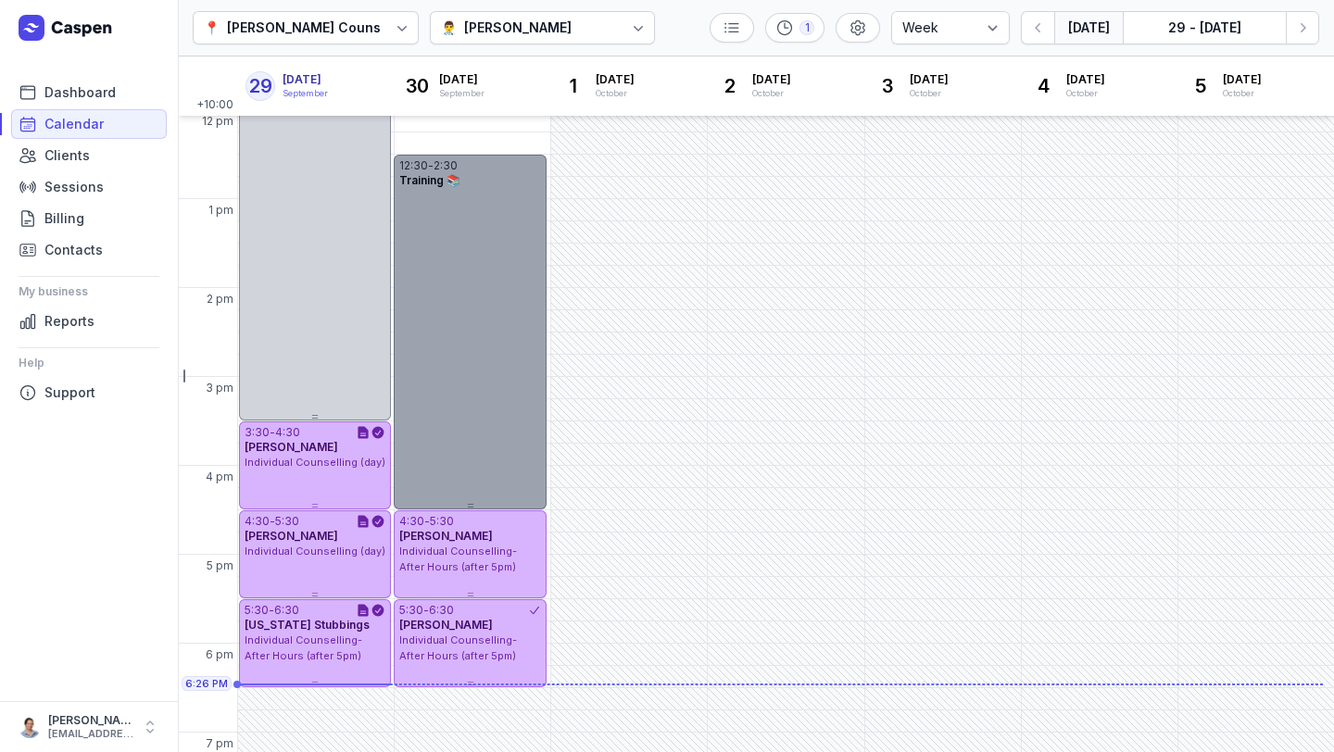
drag, startPoint x: 469, startPoint y: 328, endPoint x: 472, endPoint y: 504, distance: 176.1
click at [472, 504] on icon at bounding box center [470, 505] width 7 height 7
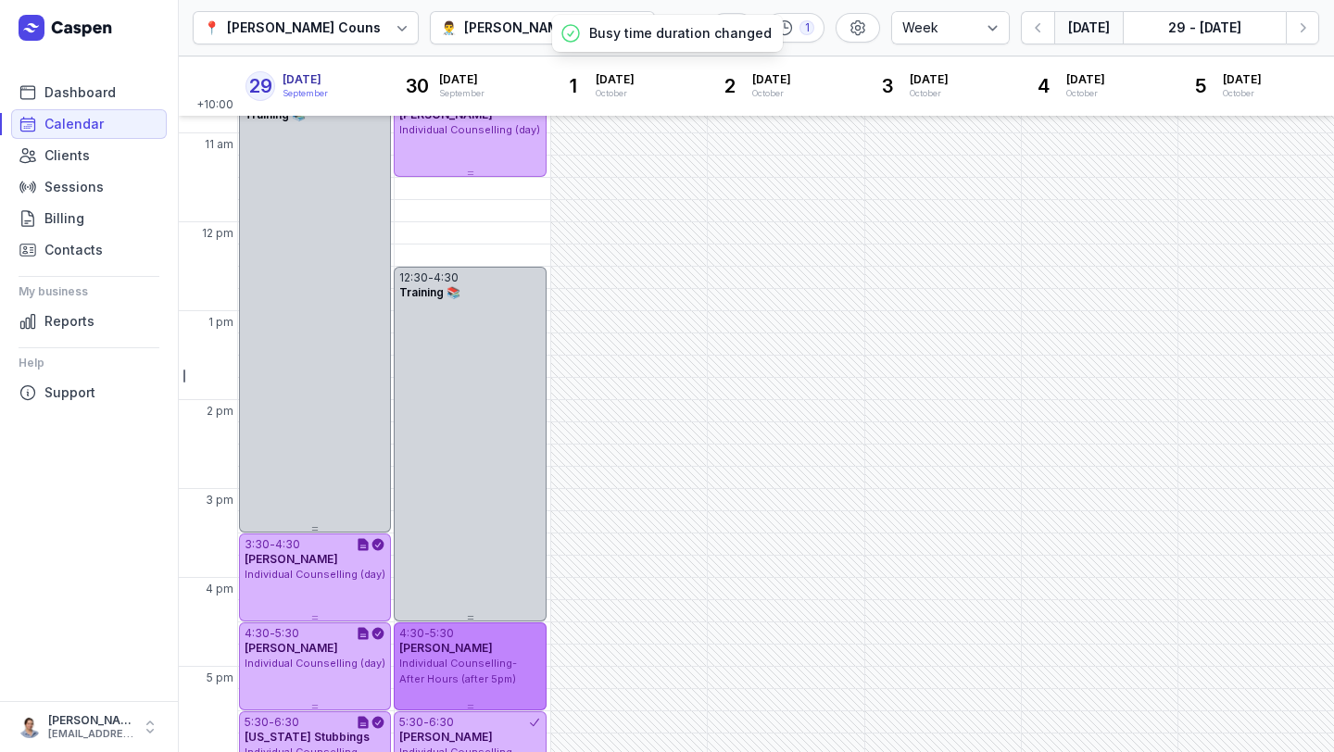
scroll to position [342, 0]
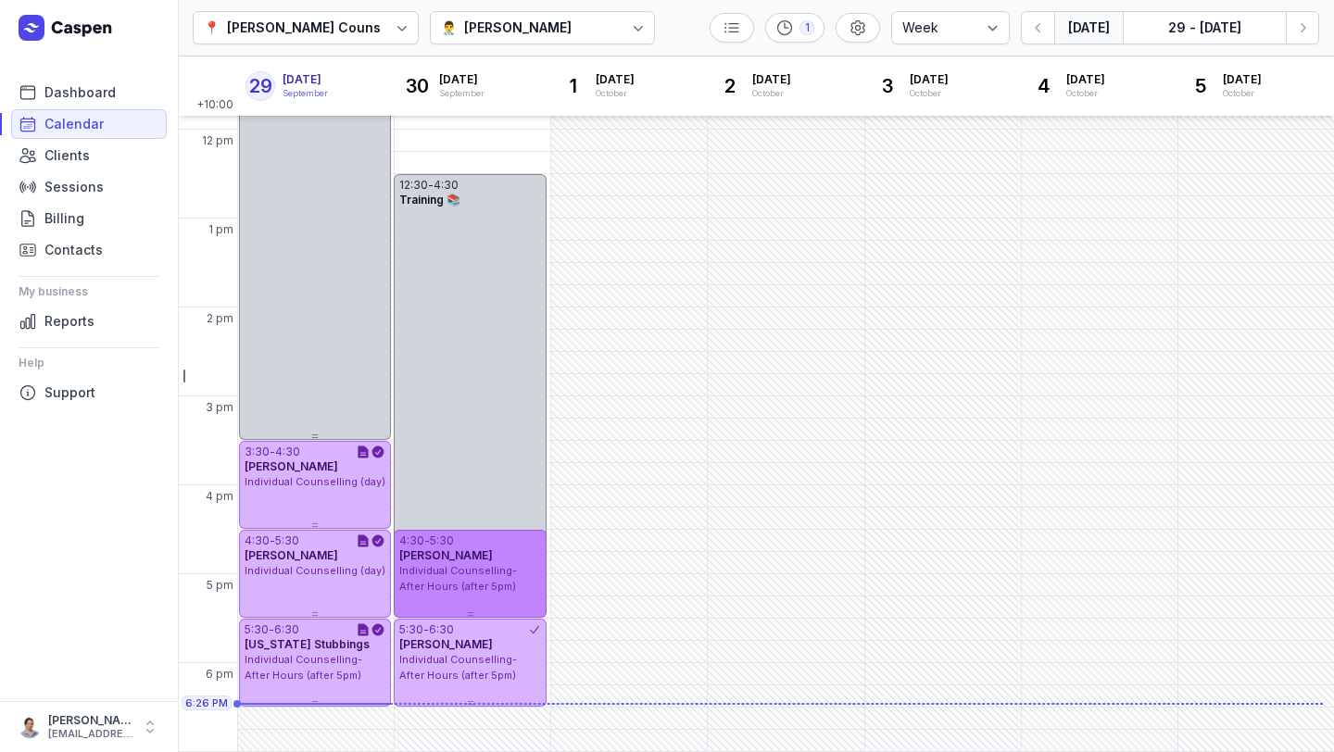
drag, startPoint x: 470, startPoint y: 711, endPoint x: 457, endPoint y: 581, distance: 130.4
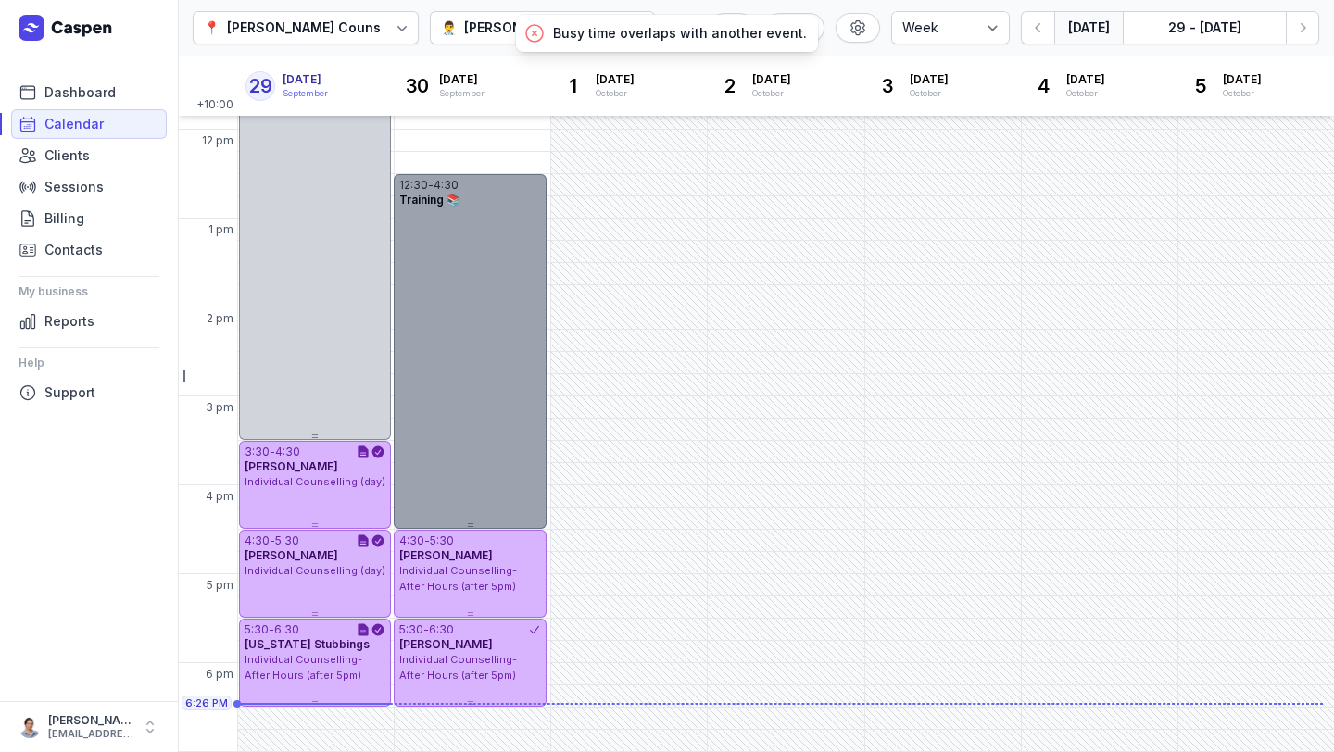
click at [474, 478] on div "12:30 - 4:30 Training 📚" at bounding box center [470, 351] width 152 height 355
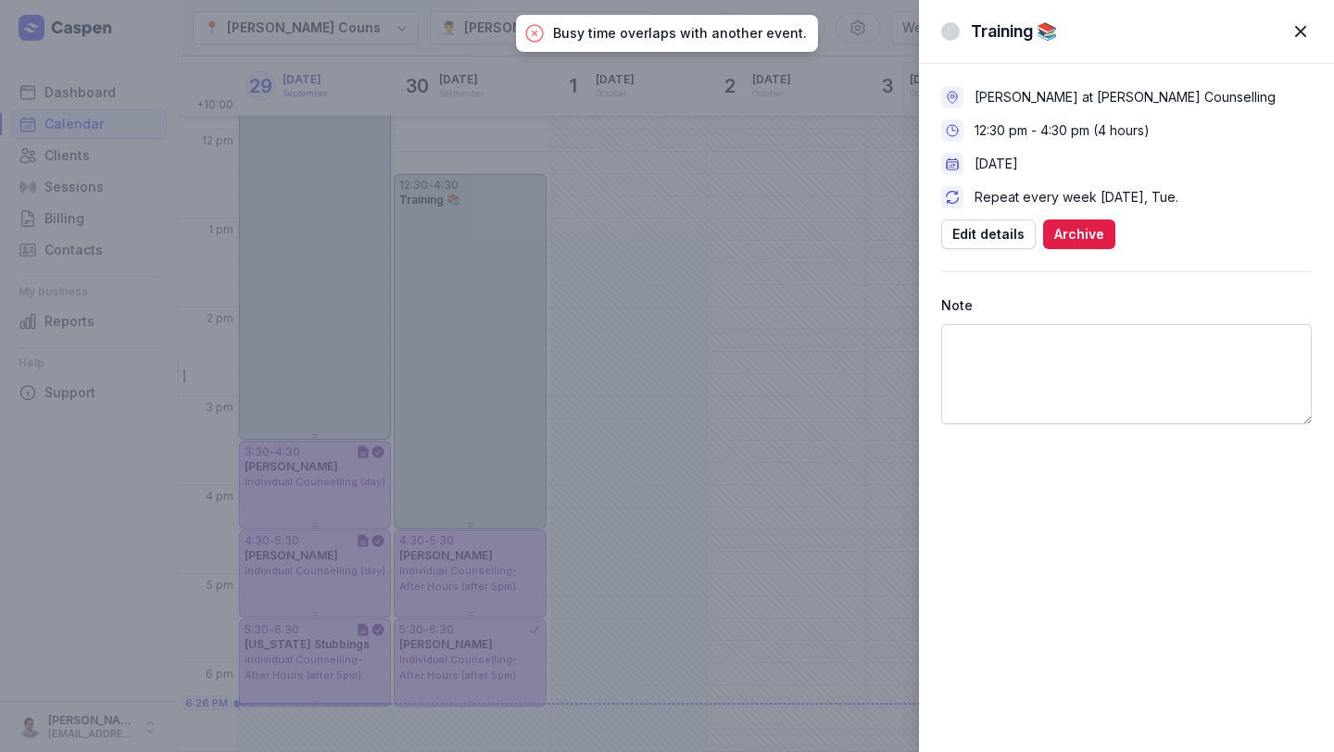
click at [475, 522] on div "Training 📚 Close panel [PERSON_NAME] at [PERSON_NAME] Counselling 12:30 pm - 4:…" at bounding box center [667, 376] width 1334 height 752
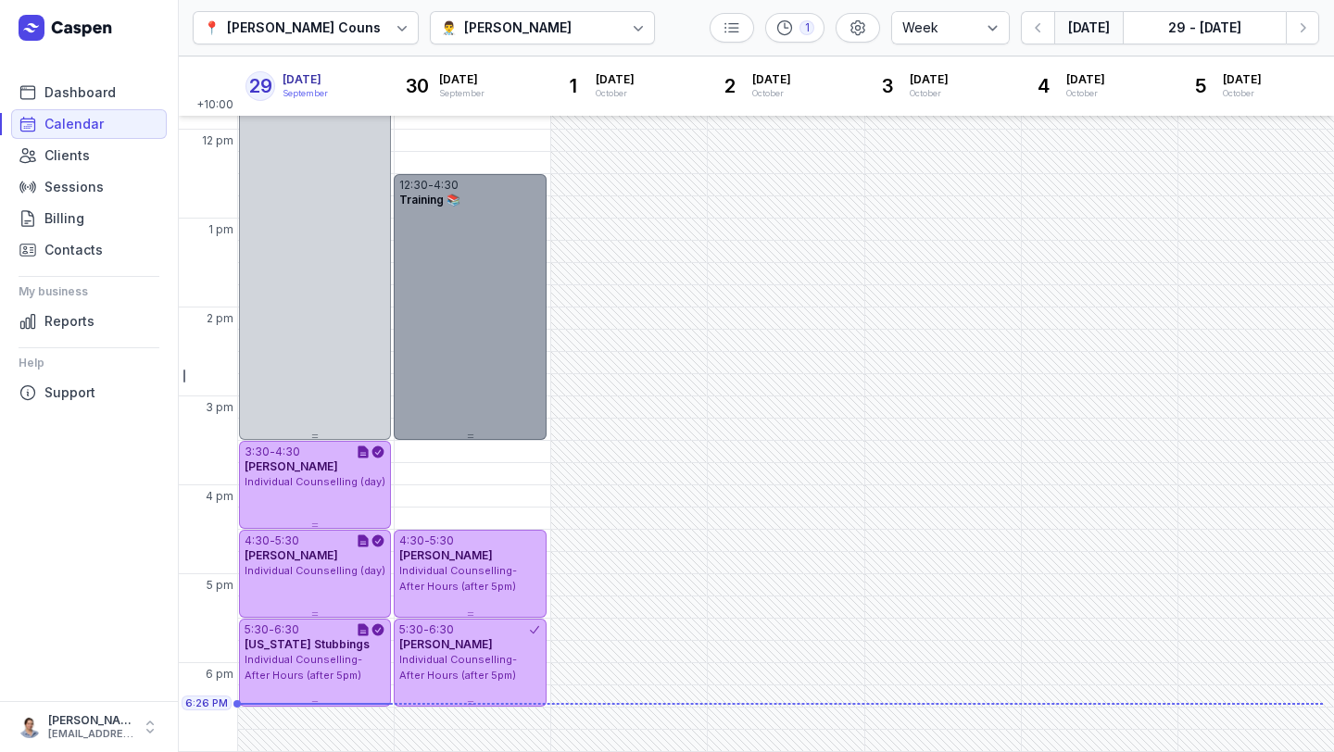
drag, startPoint x: 473, startPoint y: 525, endPoint x: 473, endPoint y: 433, distance: 92.7
click at [473, 432] on div "12:30 - 4:30 Training 📚" at bounding box center [470, 307] width 152 height 266
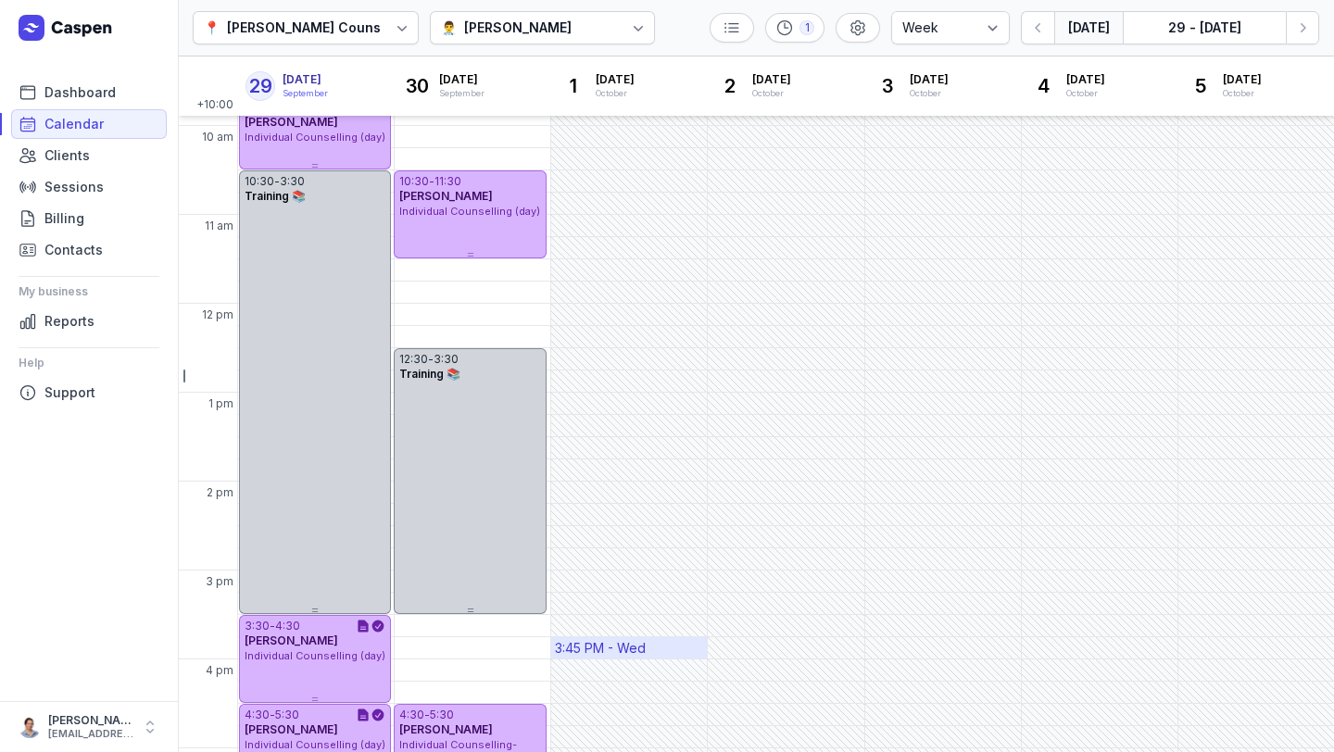
scroll to position [169, 0]
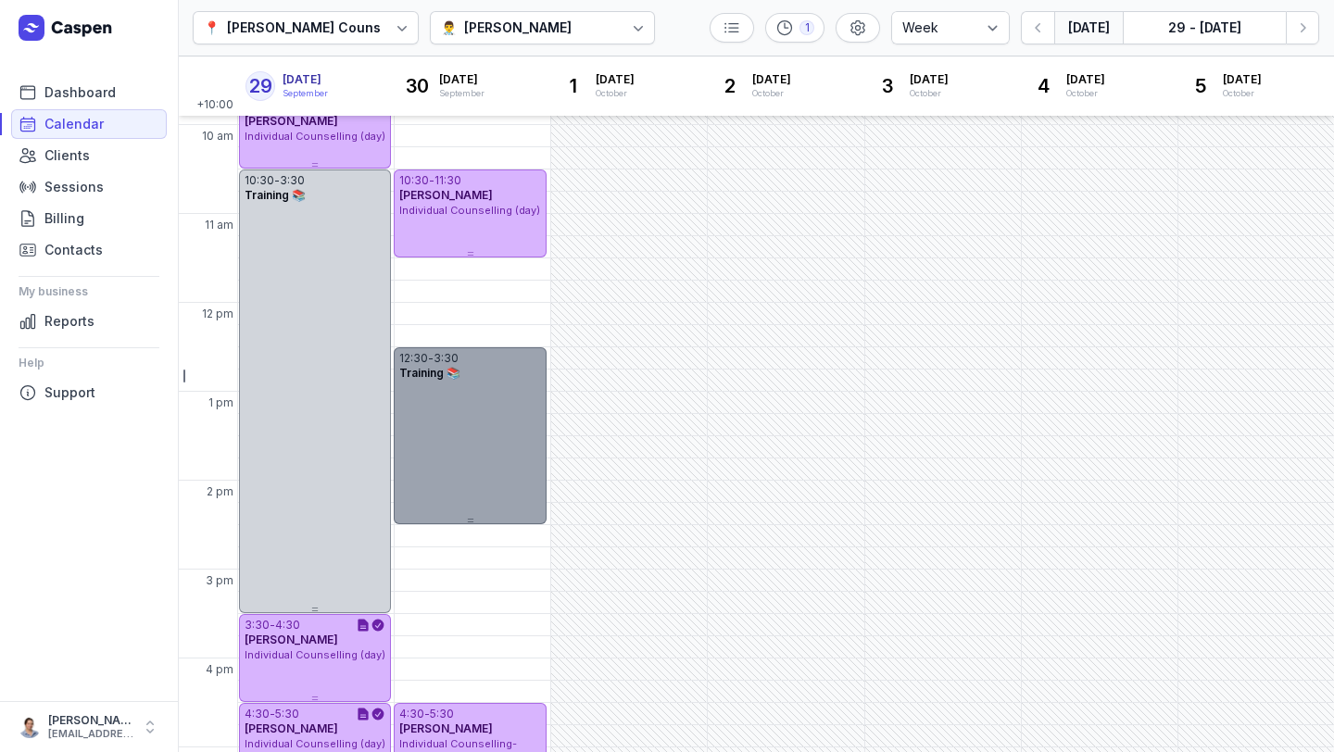
drag, startPoint x: 469, startPoint y: 611, endPoint x: 472, endPoint y: 518, distance: 92.7
click at [472, 517] on icon at bounding box center [470, 520] width 7 height 7
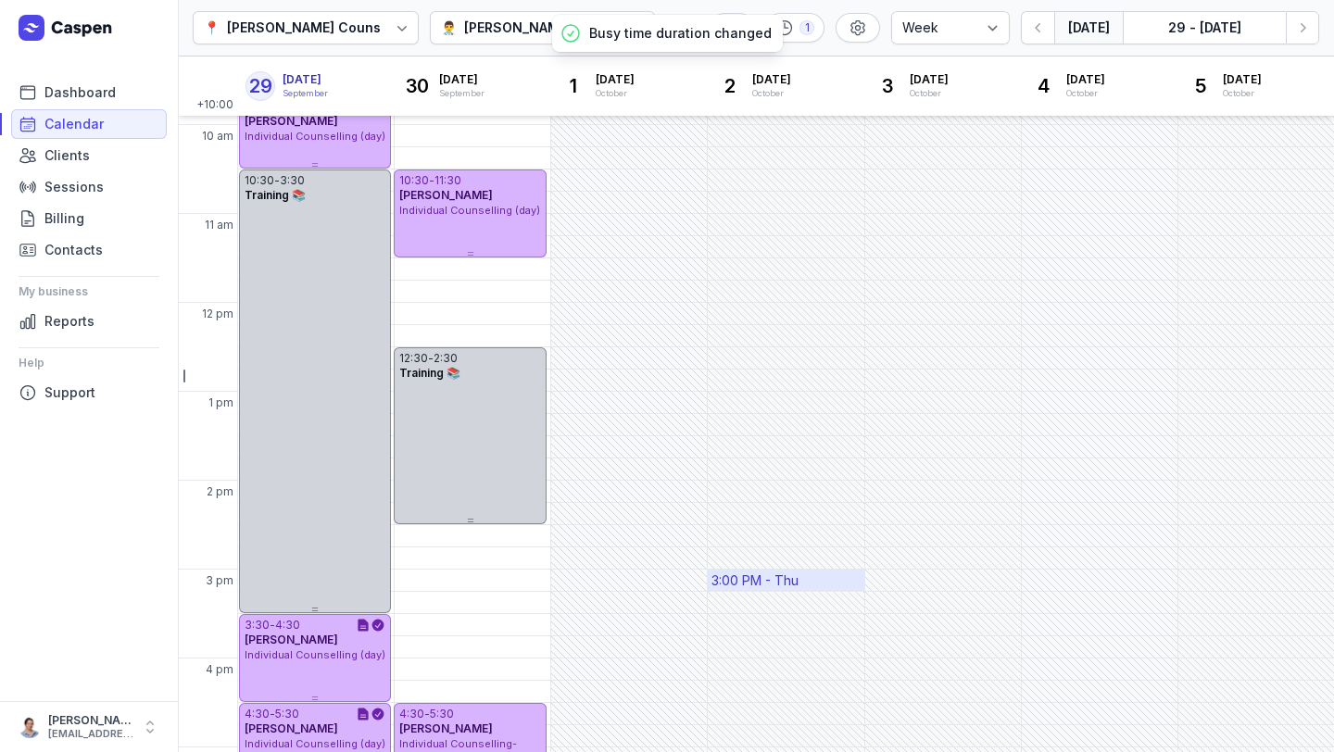
click at [738, 587] on div "3:00 PM - Thu" at bounding box center [755, 581] width 87 height 19
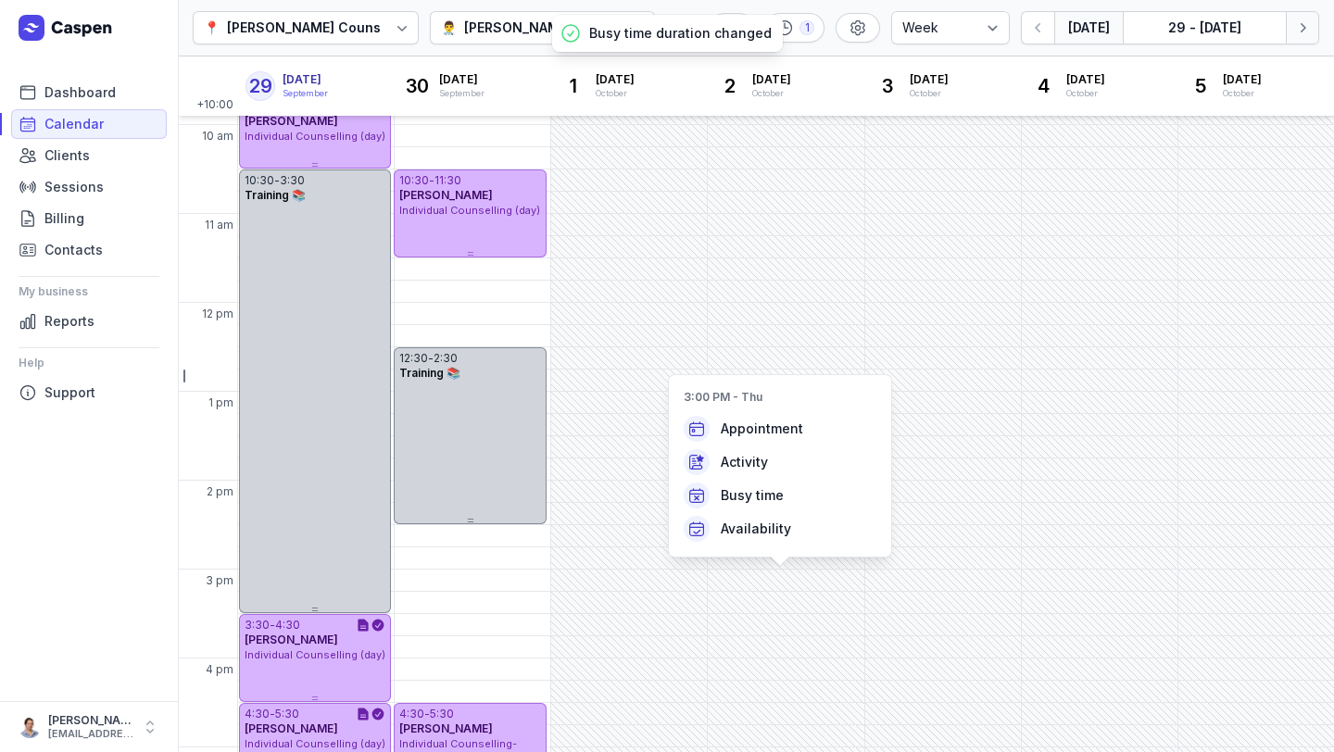
click at [1298, 30] on icon "button" at bounding box center [1303, 28] width 19 height 19
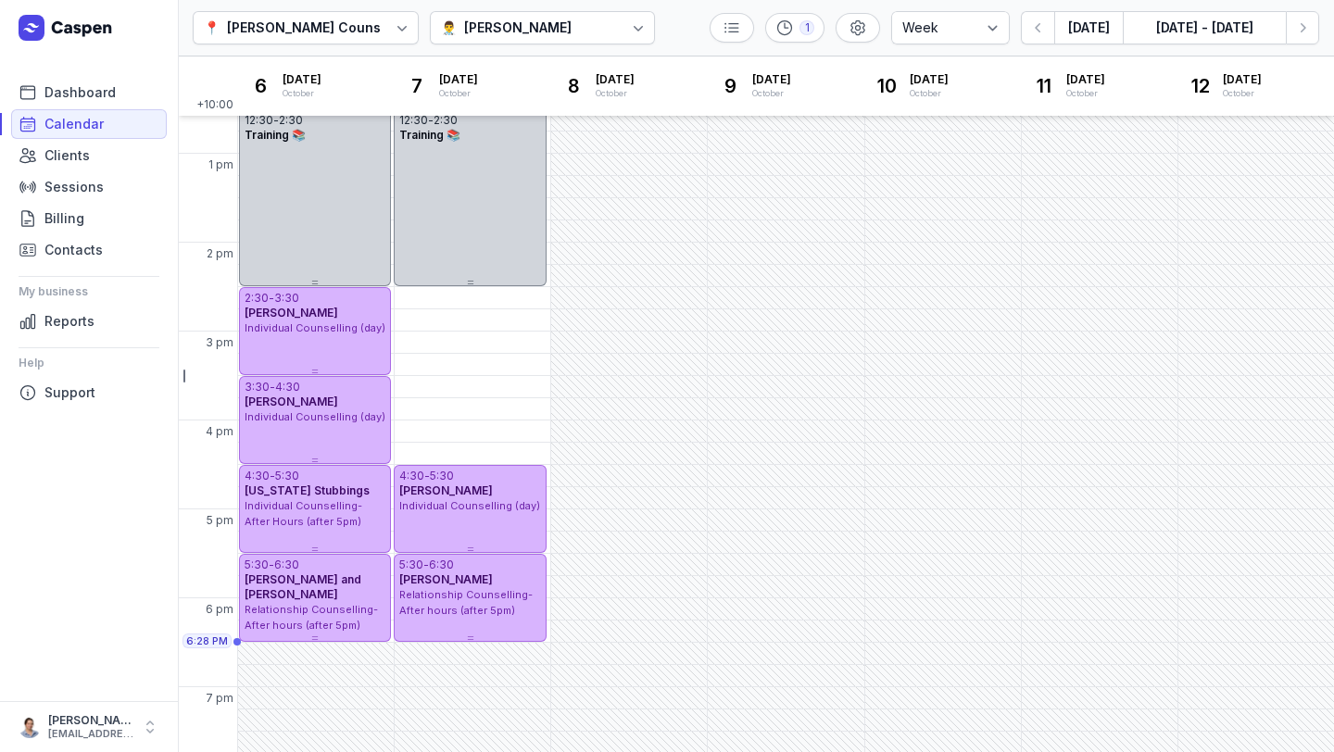
scroll to position [408, 0]
click at [1305, 29] on icon "button" at bounding box center [1303, 28] width 19 height 19
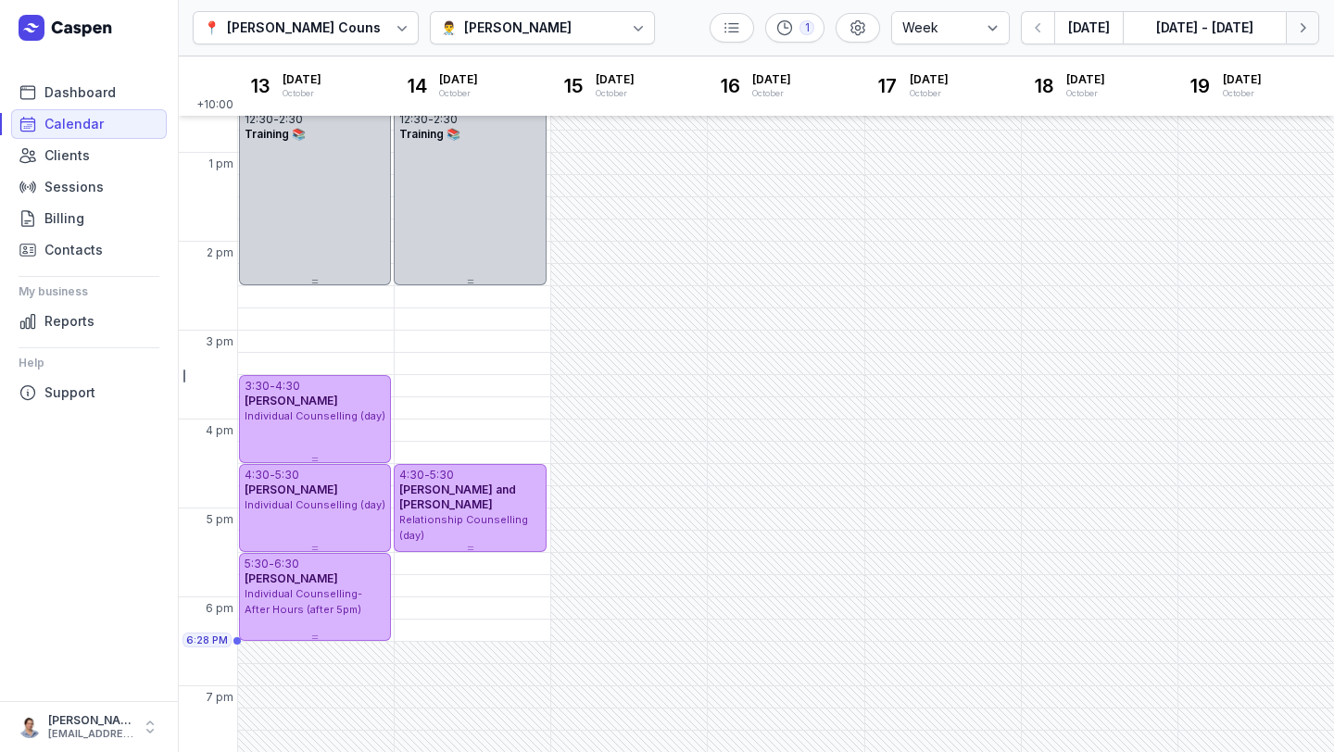
click at [1305, 29] on icon "button" at bounding box center [1303, 28] width 19 height 19
